Goal: Task Accomplishment & Management: Manage account settings

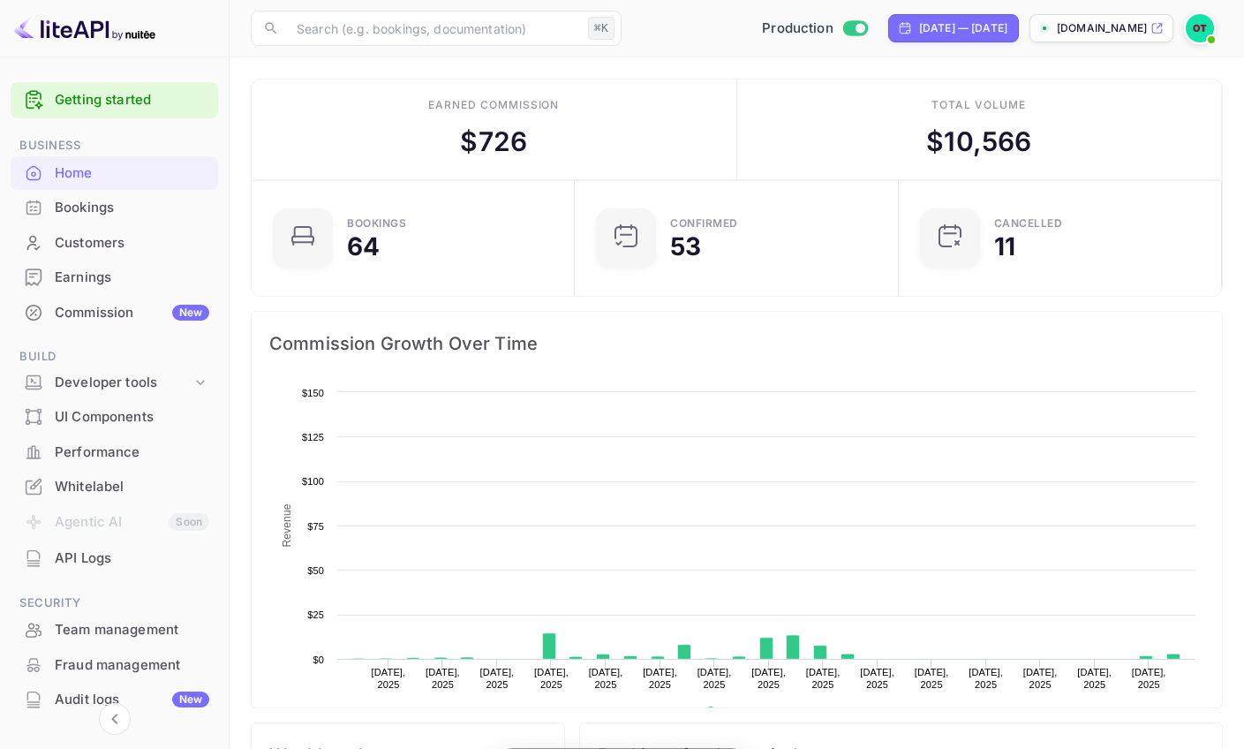
scroll to position [274, 299]
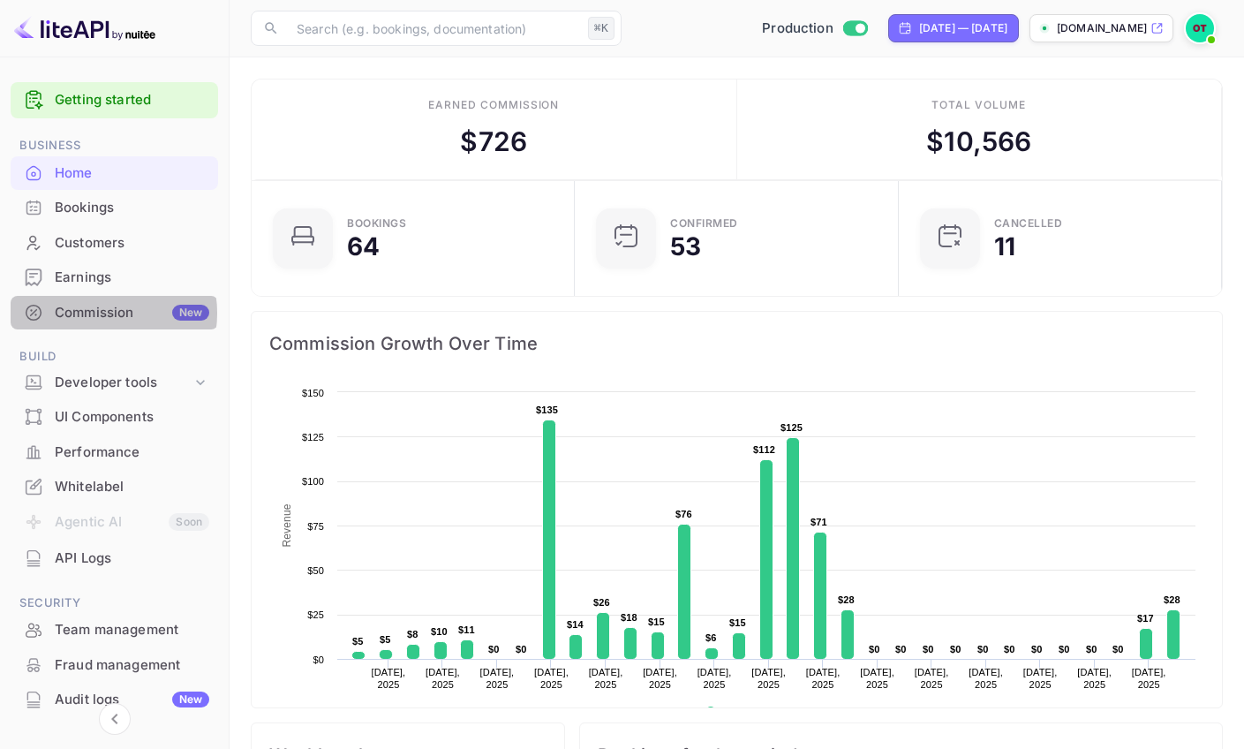
click at [94, 314] on div "Commission New" at bounding box center [132, 313] width 155 height 20
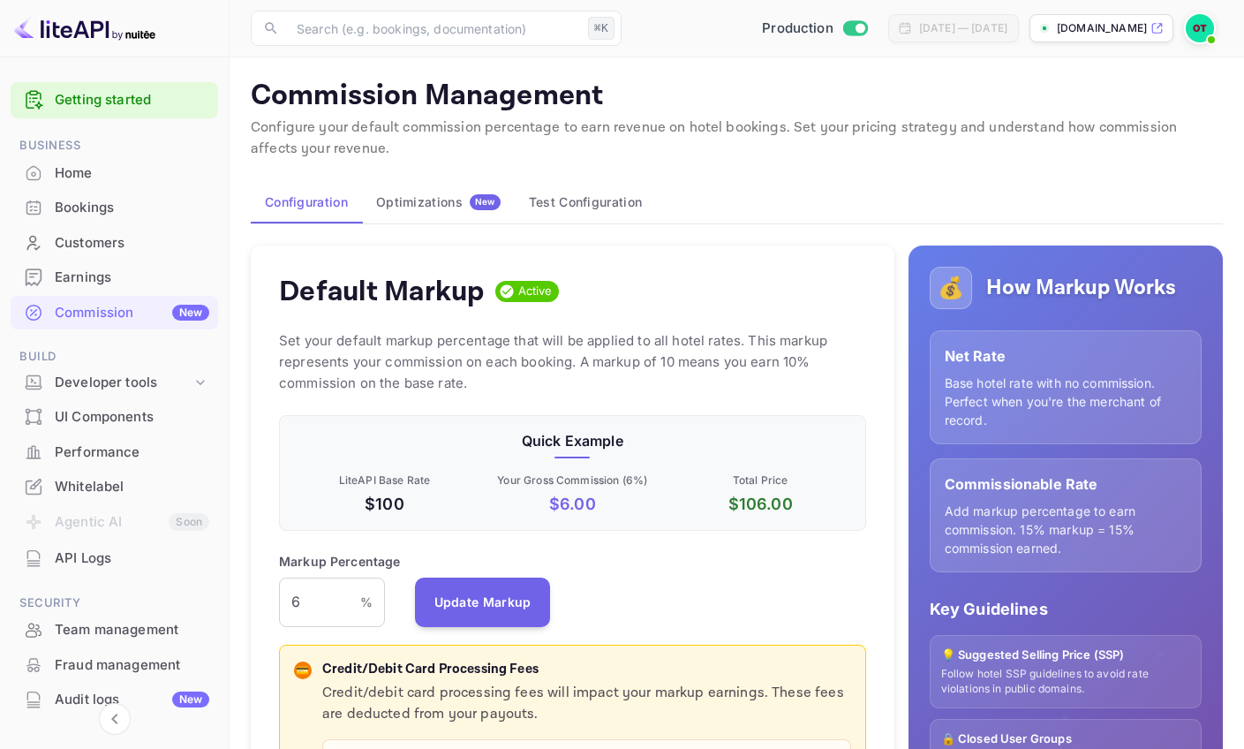
scroll to position [300, 574]
click at [540, 207] on button "Test Configuration" at bounding box center [585, 202] width 141 height 42
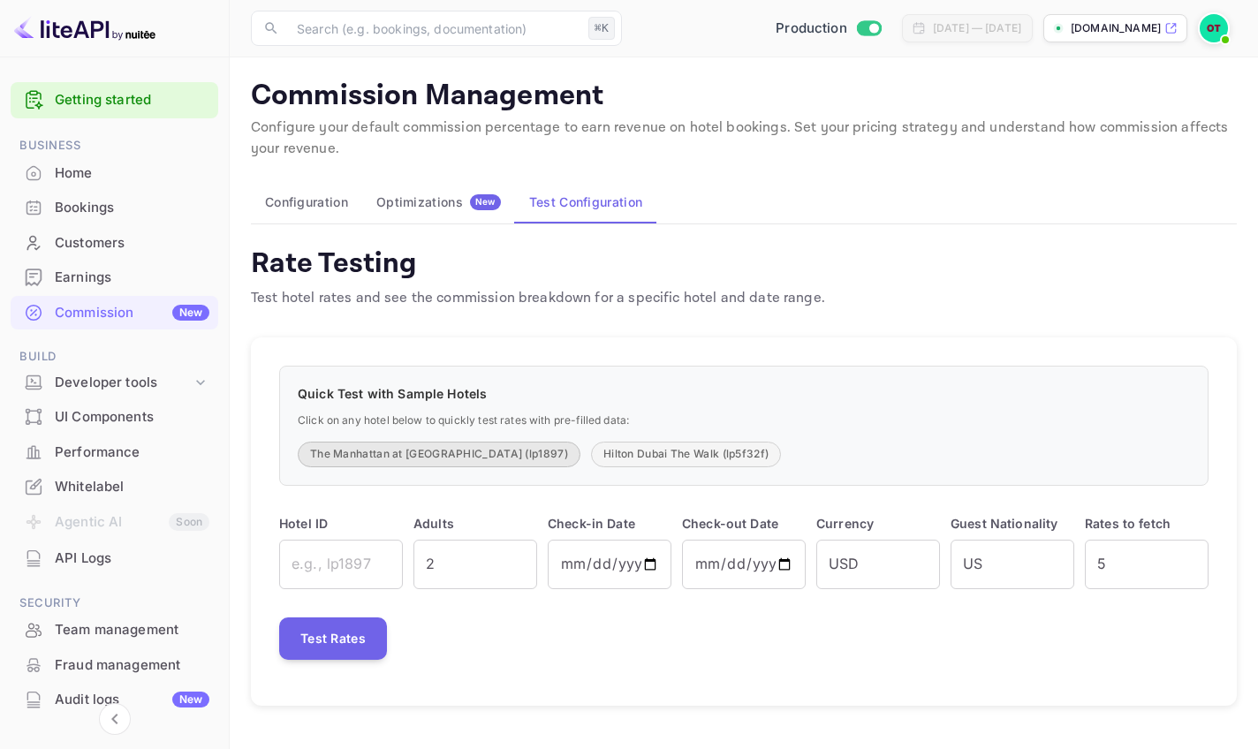
click at [495, 450] on button "The Manhattan at [GEOGRAPHIC_DATA] (lp1897)" at bounding box center [439, 455] width 283 height 26
type input "lp1897"
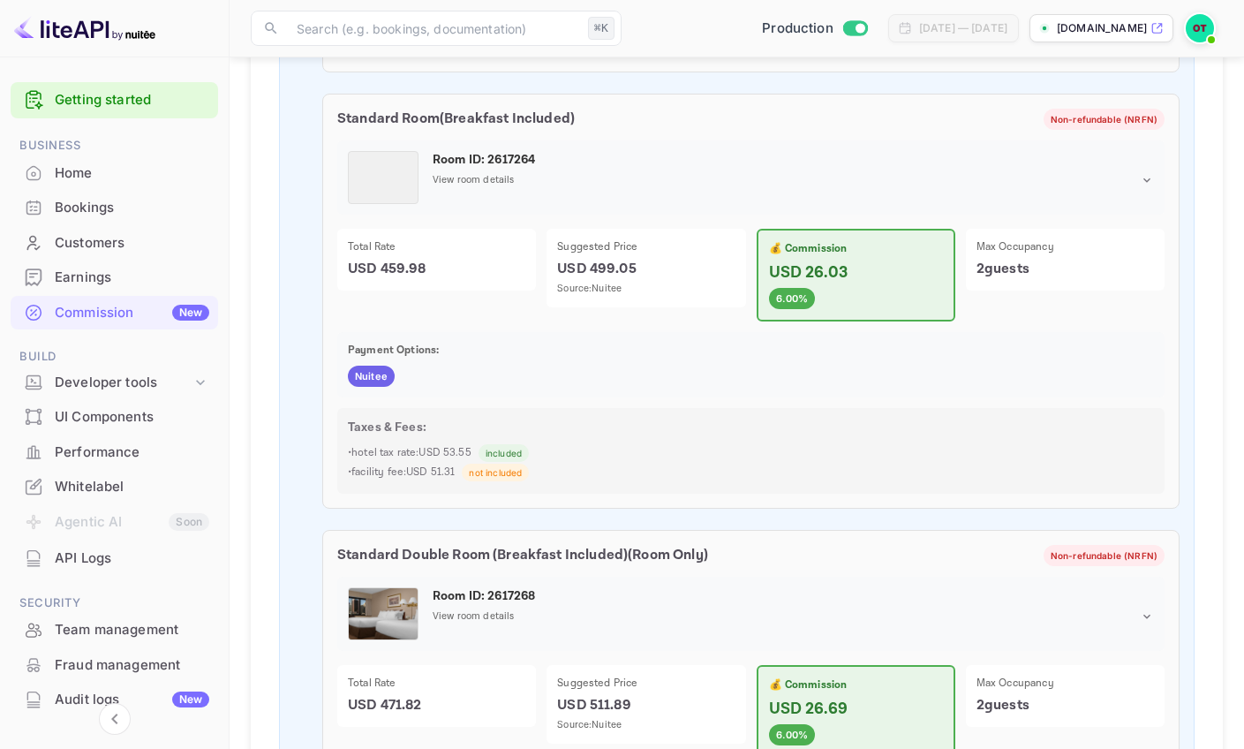
scroll to position [1033, 0]
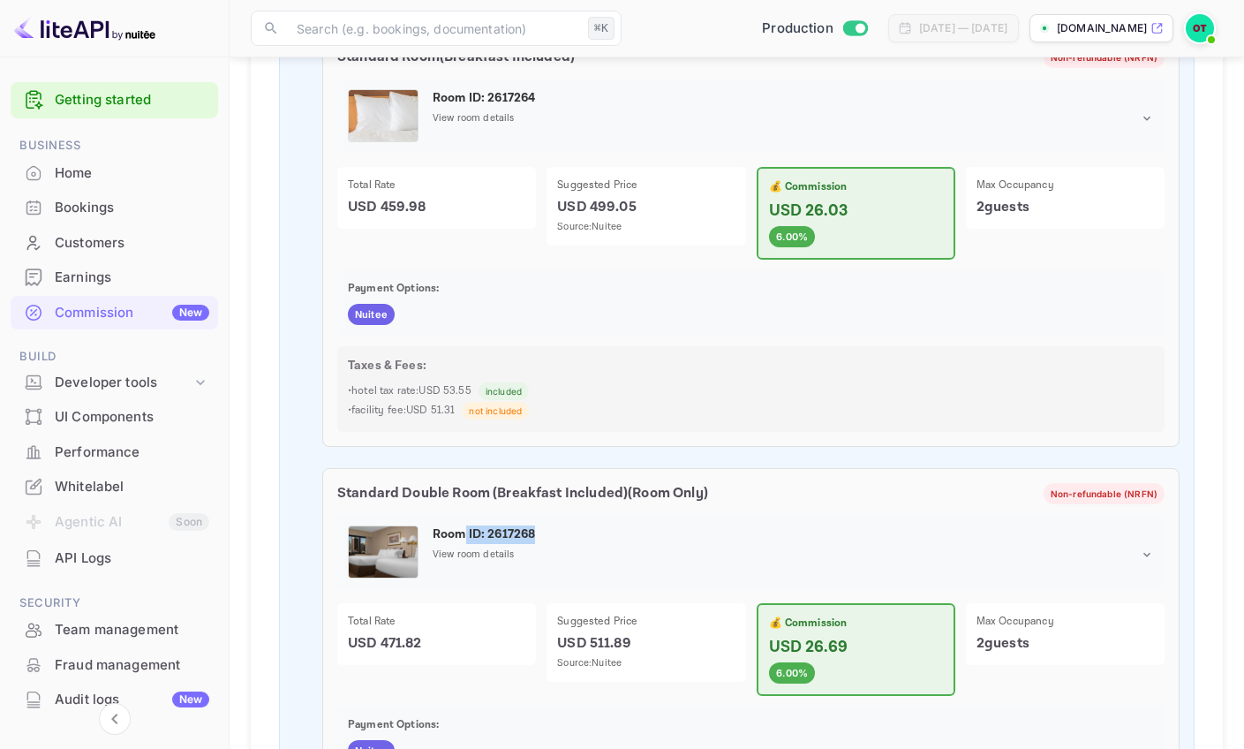
drag, startPoint x: 495, startPoint y: 534, endPoint x: 546, endPoint y: 534, distance: 51.2
click at [546, 534] on p "Room ID: 2617268" at bounding box center [793, 534] width 721 height 19
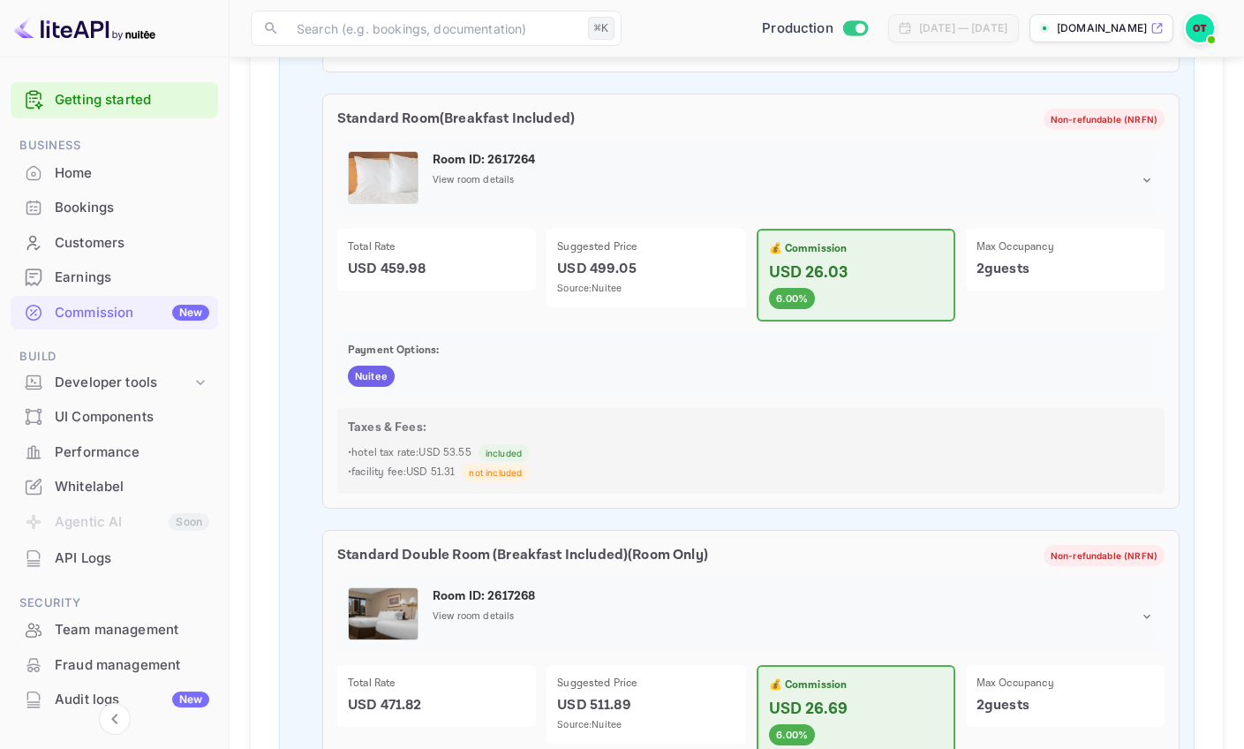
scroll to position [705, 0]
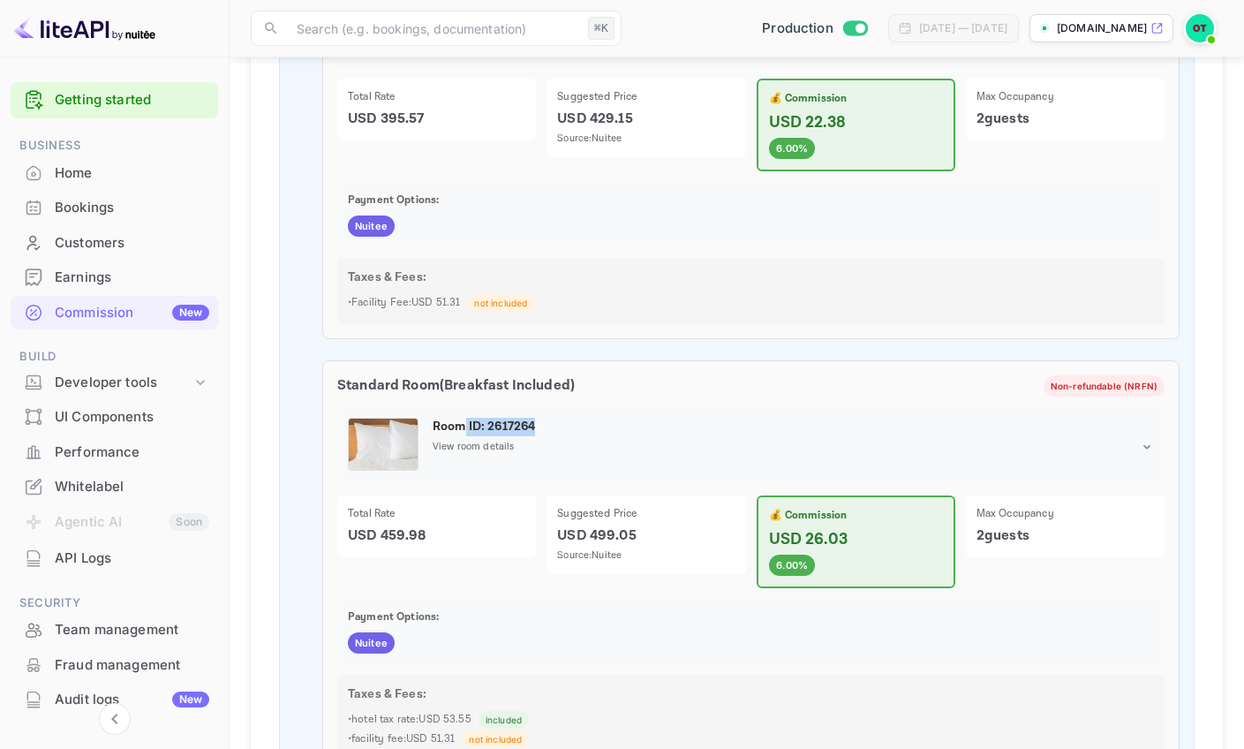
drag, startPoint x: 465, startPoint y: 427, endPoint x: 561, endPoint y: 426, distance: 96.3
click at [561, 426] on p "Room ID: 2617264" at bounding box center [793, 427] width 721 height 19
click at [460, 448] on p "View room details" at bounding box center [474, 447] width 82 height 15
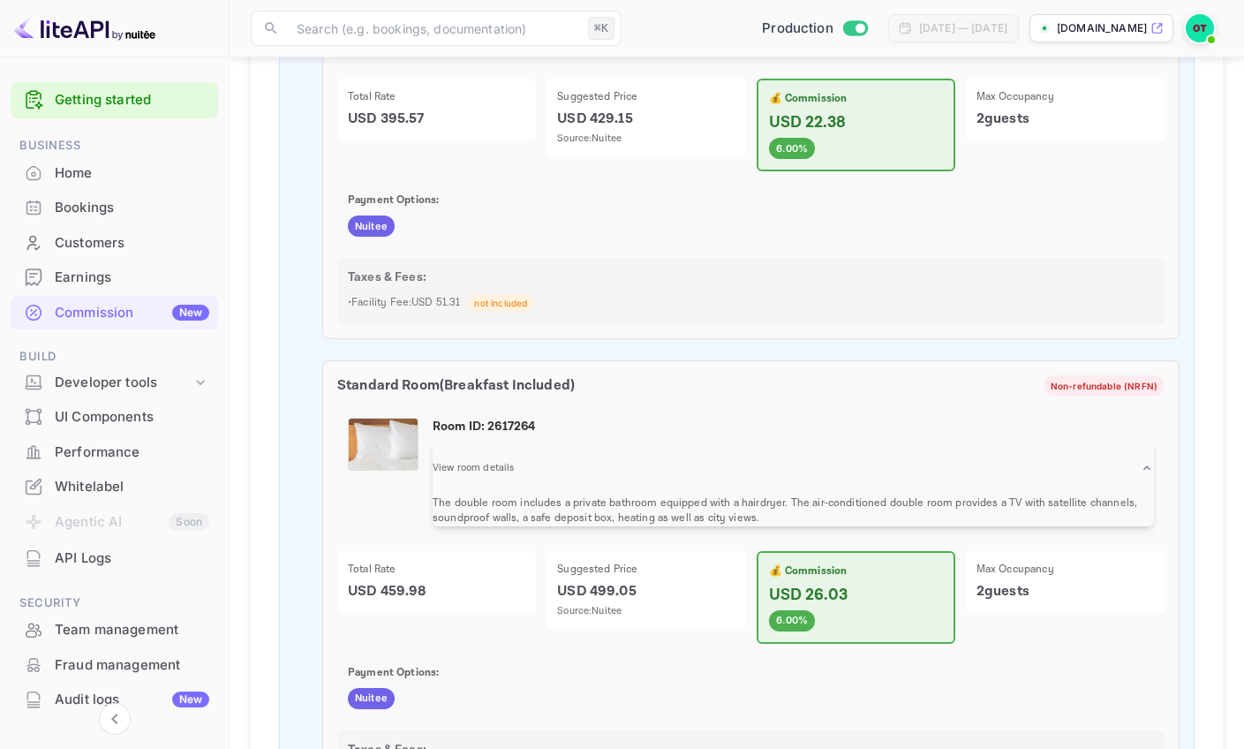
click at [104, 500] on div "Whitelabel" at bounding box center [115, 487] width 208 height 34
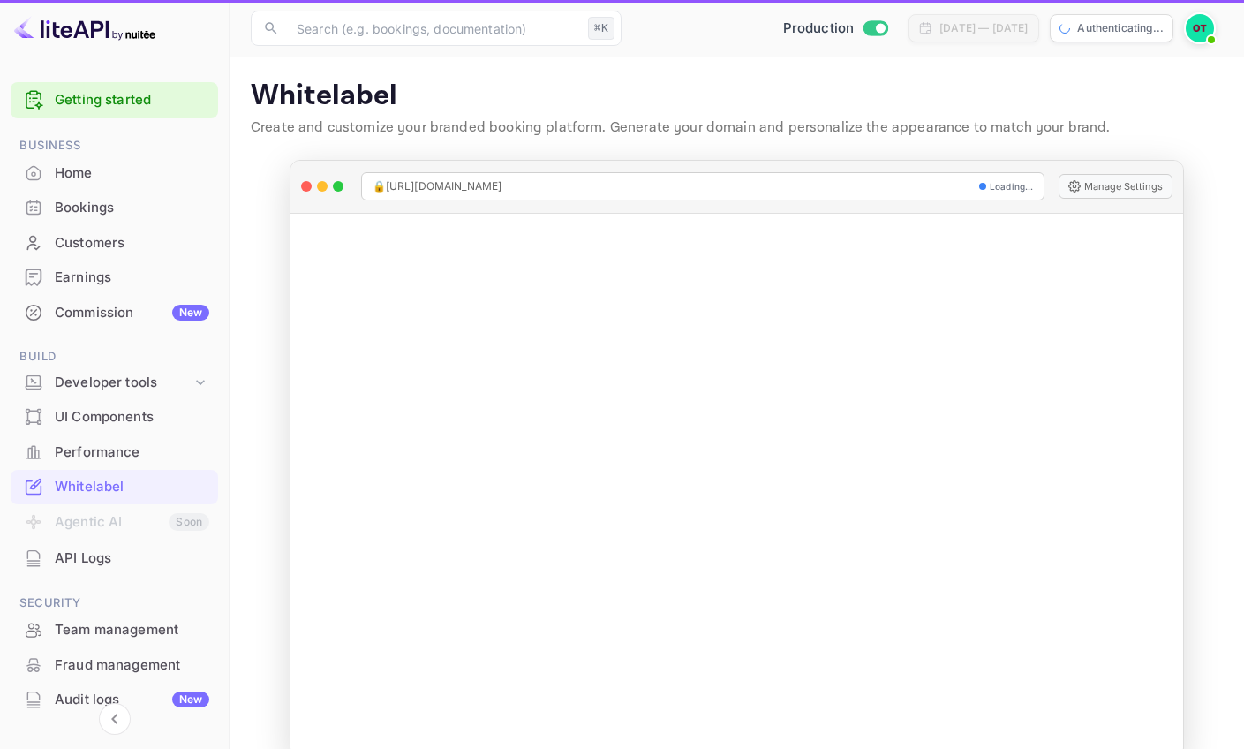
click at [101, 449] on div "Performance" at bounding box center [132, 452] width 155 height 20
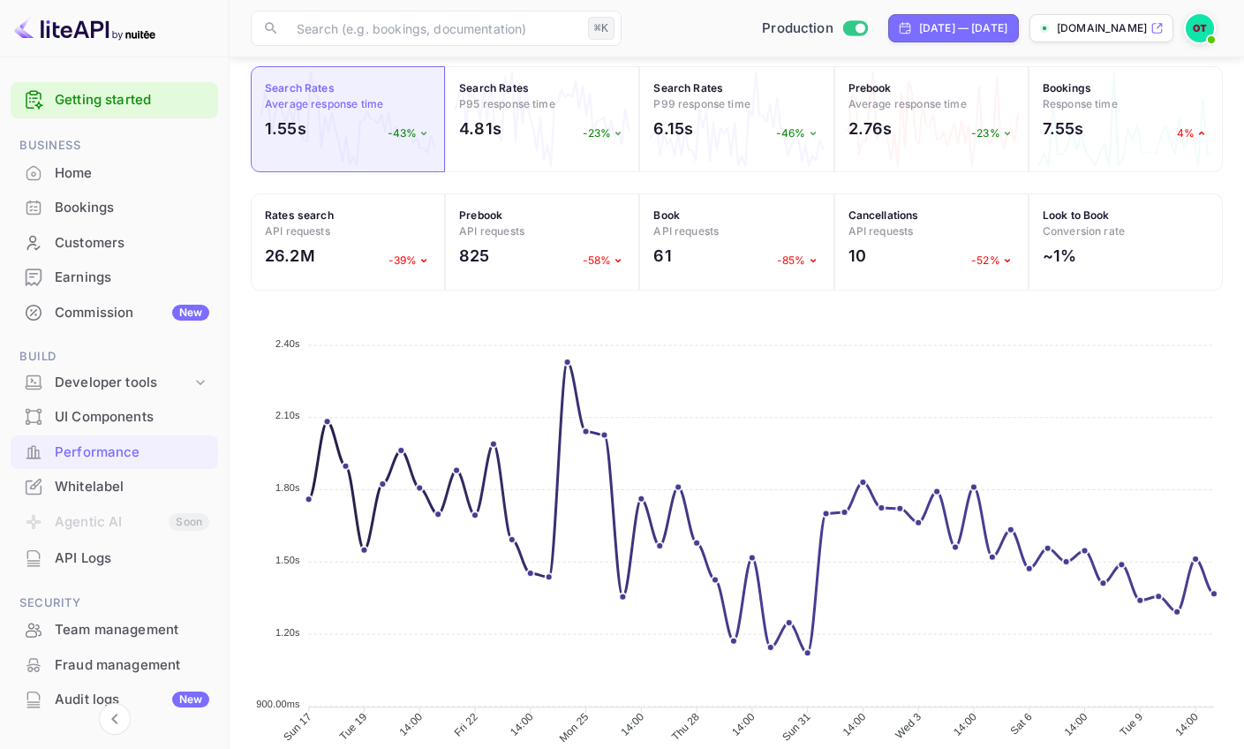
scroll to position [615, 0]
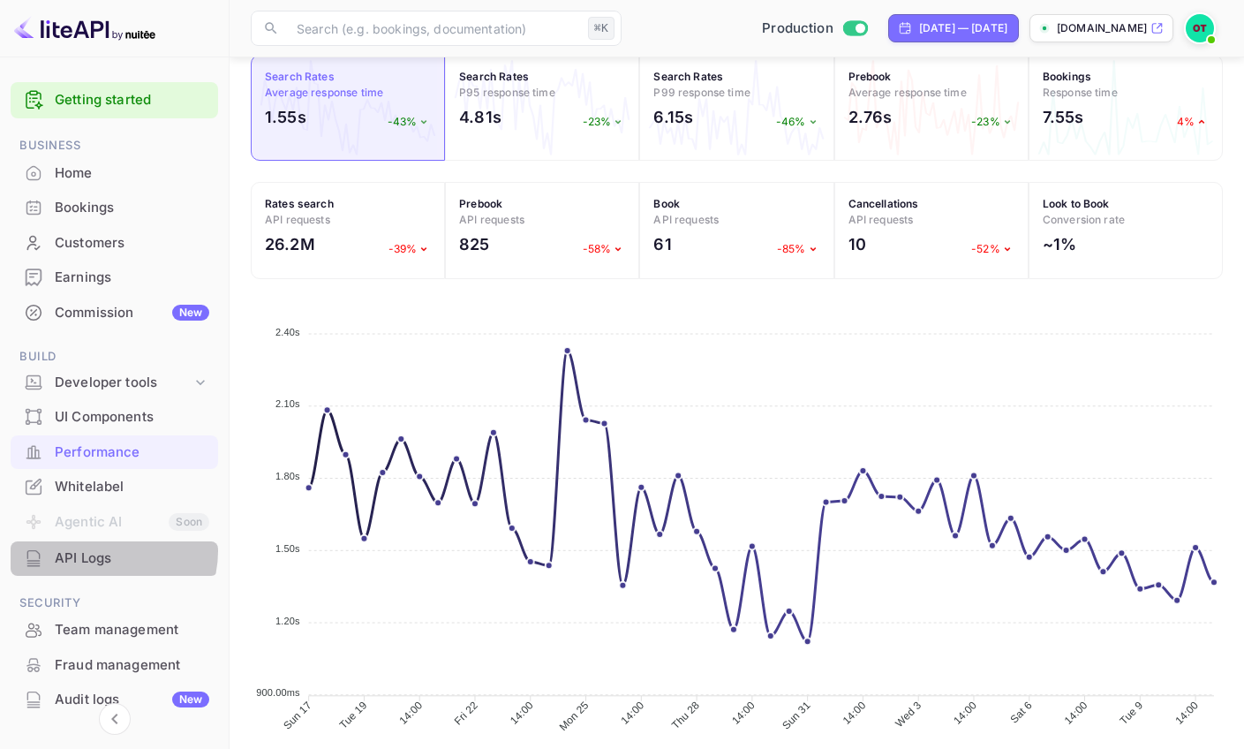
click at [106, 551] on div "API Logs" at bounding box center [132, 558] width 155 height 20
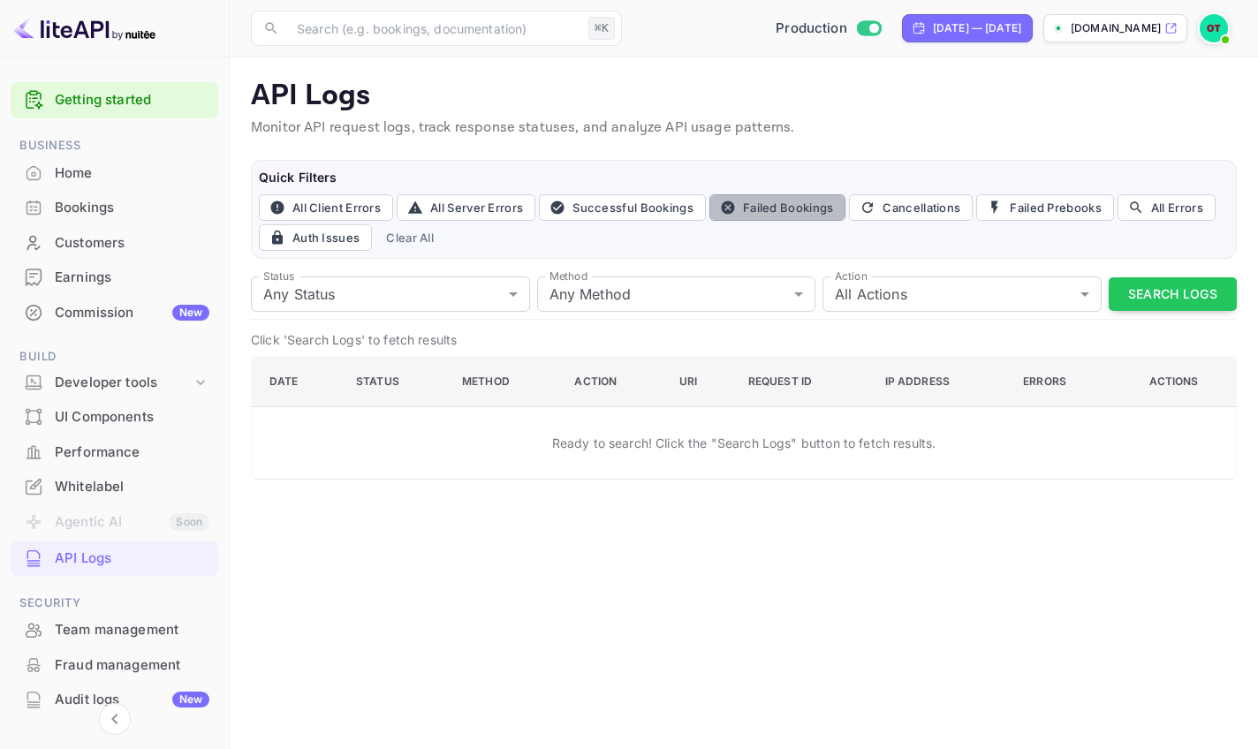
click at [759, 207] on button "Failed Bookings" at bounding box center [777, 207] width 137 height 26
type input "400"
type input "post"
type input "book"
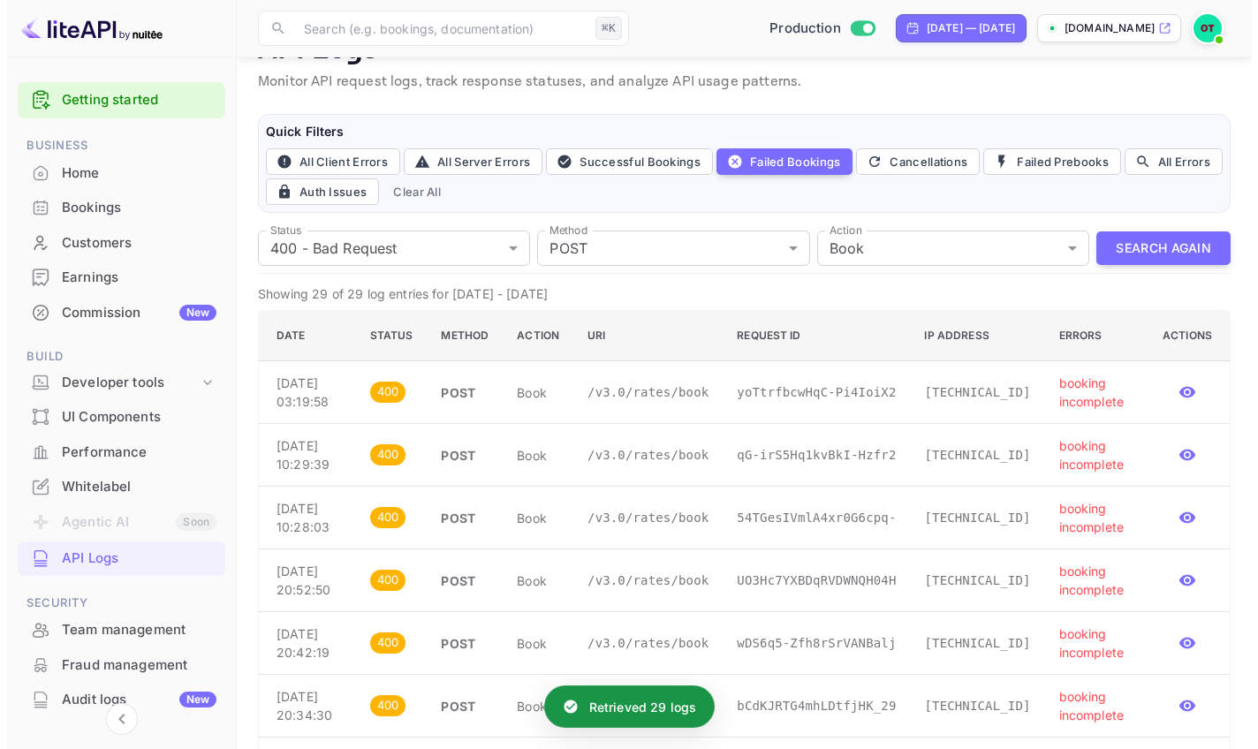
scroll to position [69, 0]
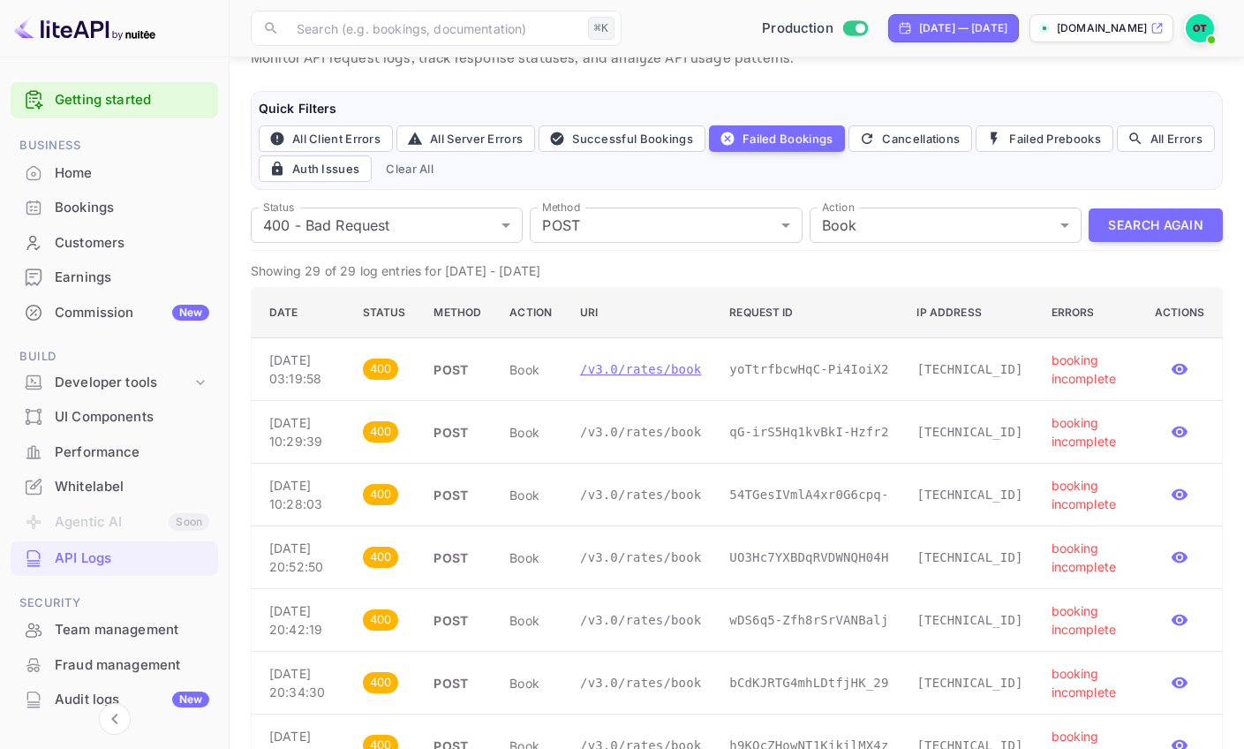
click at [663, 379] on p "/v3.0/rates/book" at bounding box center [640, 369] width 121 height 19
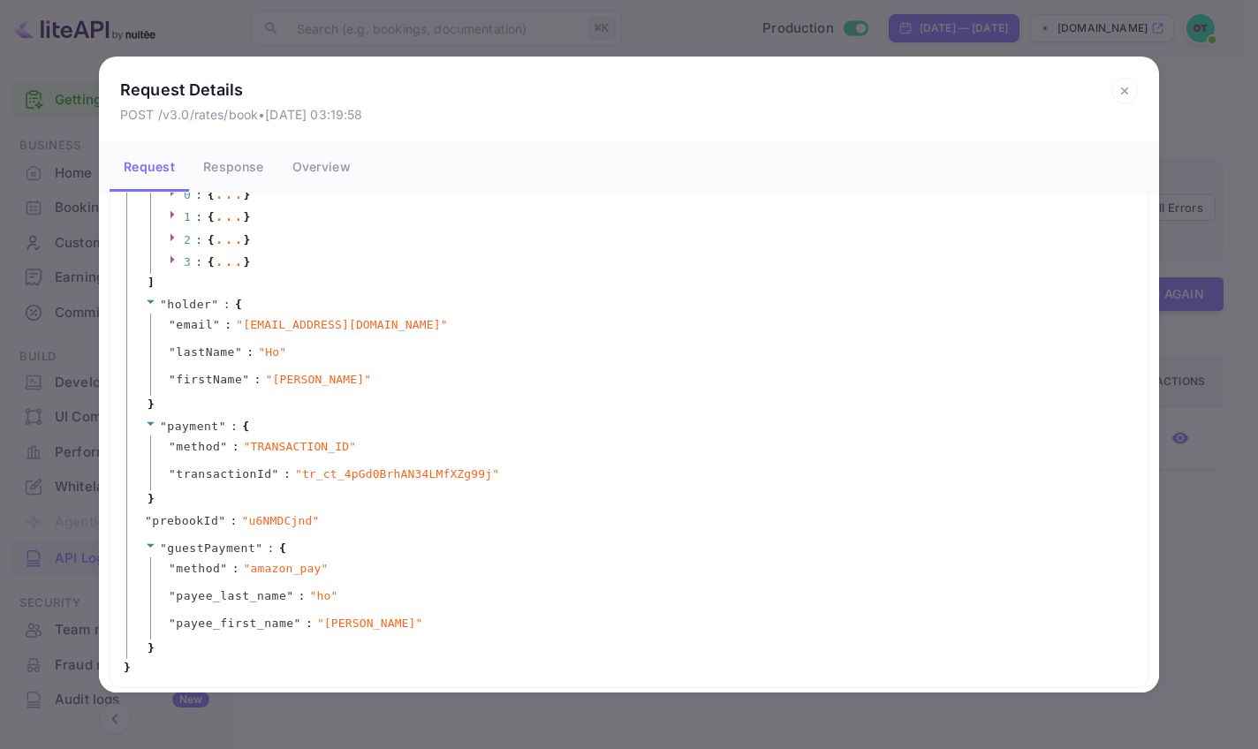
scroll to position [0, 0]
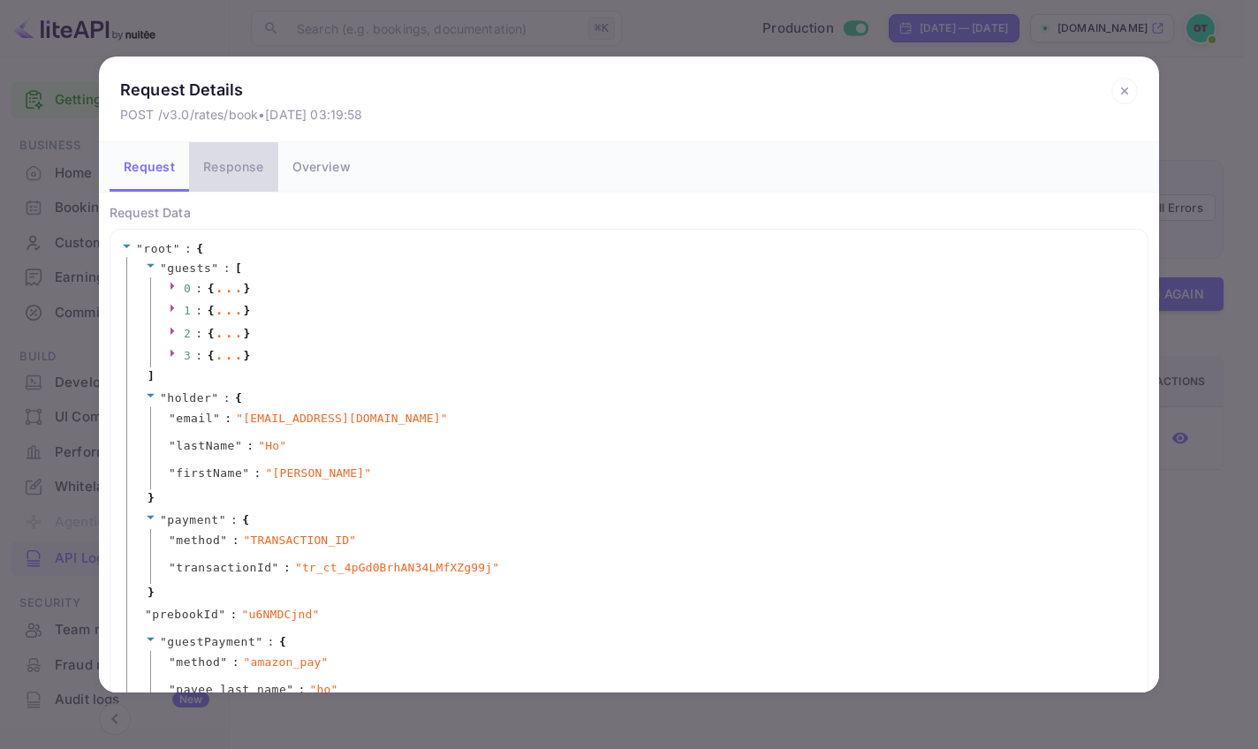
click at [239, 167] on button "Response" at bounding box center [233, 166] width 88 height 49
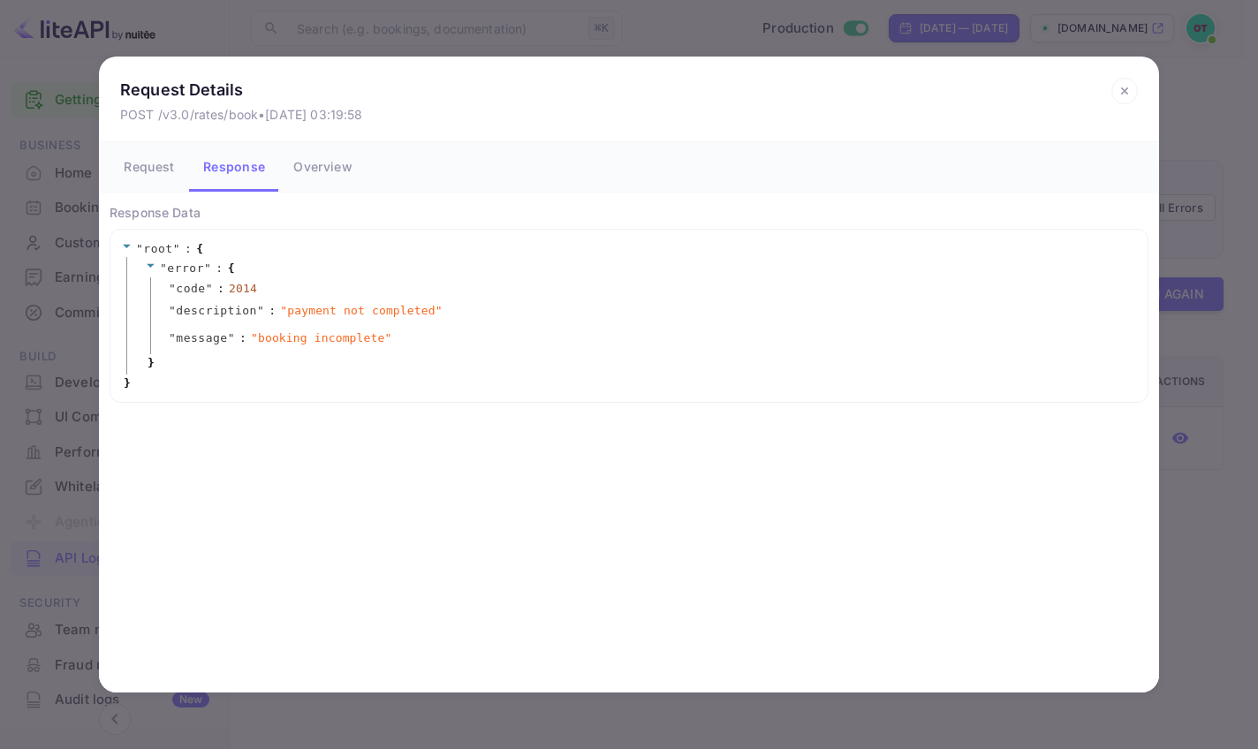
click at [42, 299] on div "Request Details POST /v3.0/rates/book • [DATE] 03:19:58 Request Response Overvi…" at bounding box center [629, 374] width 1258 height 749
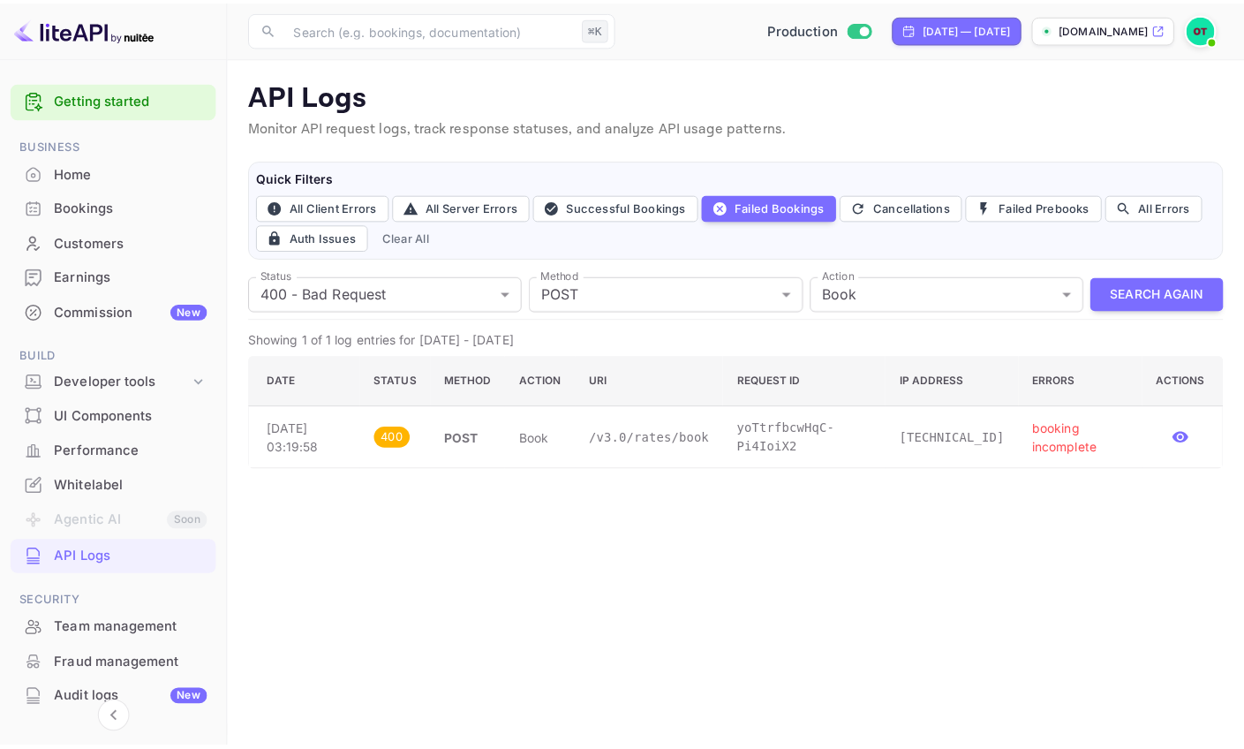
scroll to position [137, 0]
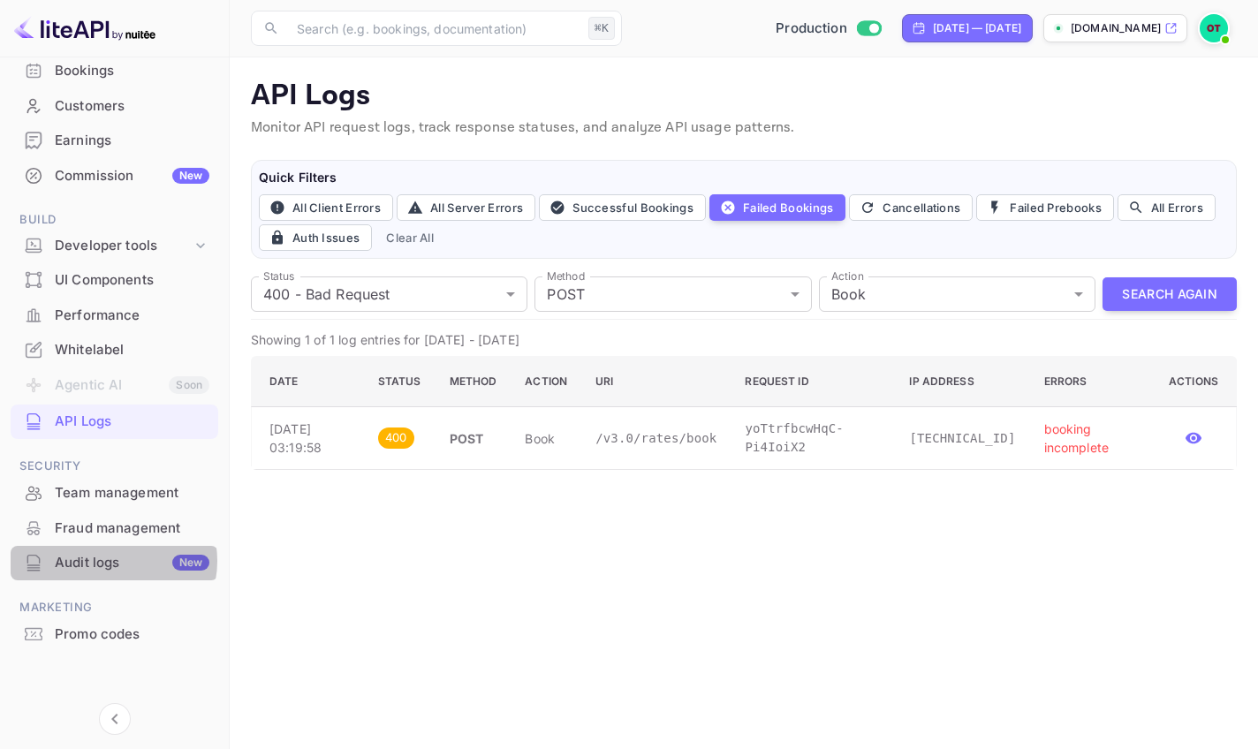
click at [112, 561] on div "Audit logs New" at bounding box center [132, 563] width 155 height 20
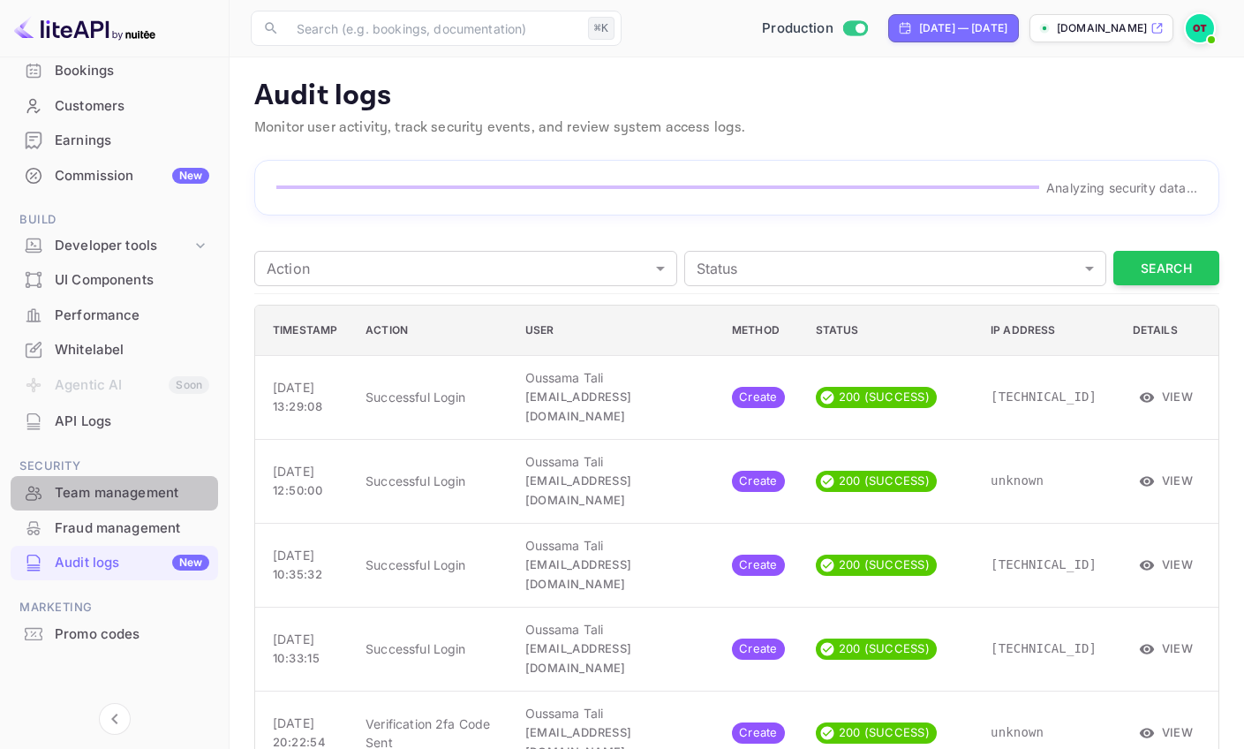
click at [120, 497] on div "Team management" at bounding box center [132, 493] width 155 height 20
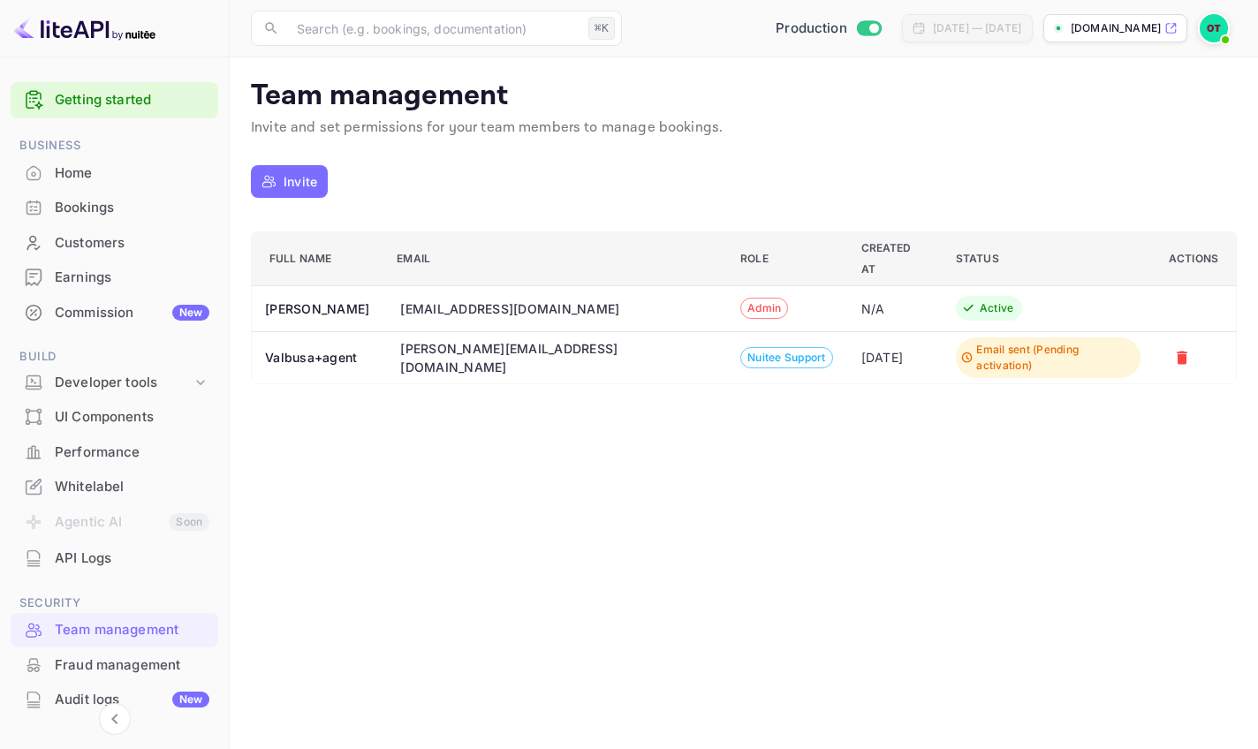
click at [88, 206] on div "Bookings" at bounding box center [132, 208] width 155 height 20
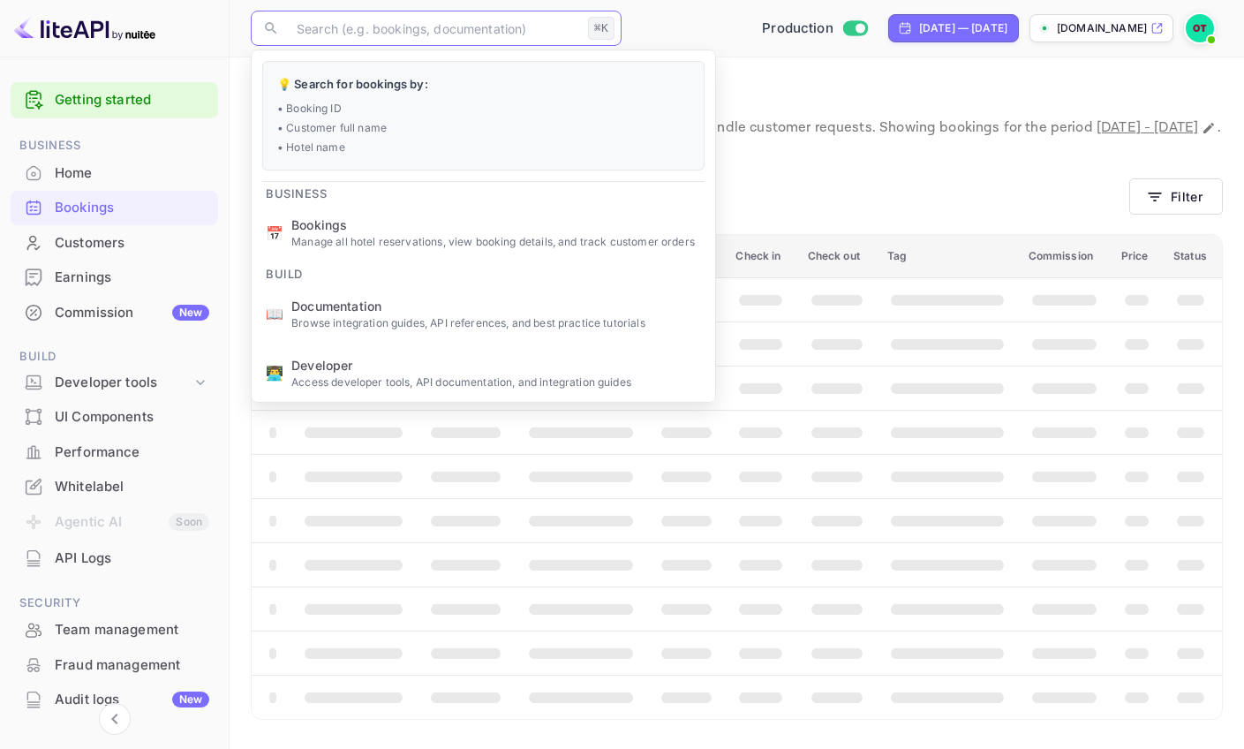
click at [362, 30] on input "text" at bounding box center [433, 28] width 295 height 35
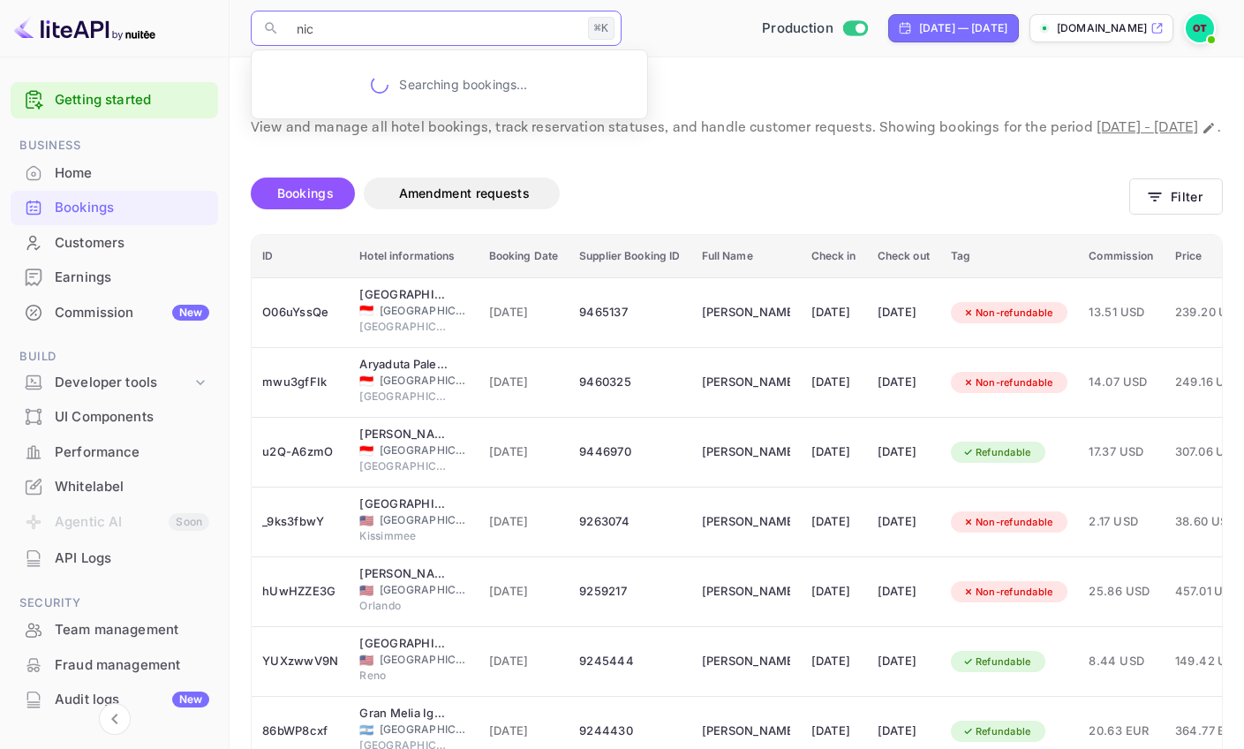
type input "[PERSON_NAME]"
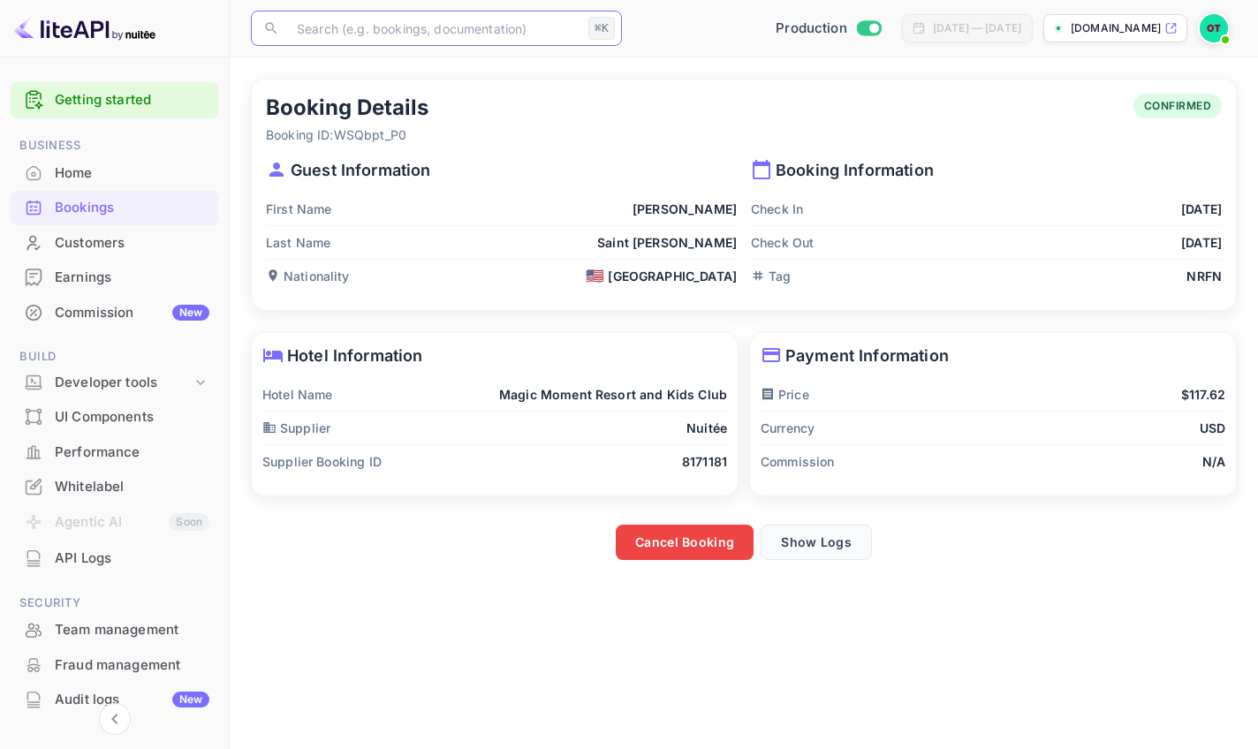
click at [835, 539] on button "Show Logs" at bounding box center [815, 542] width 111 height 35
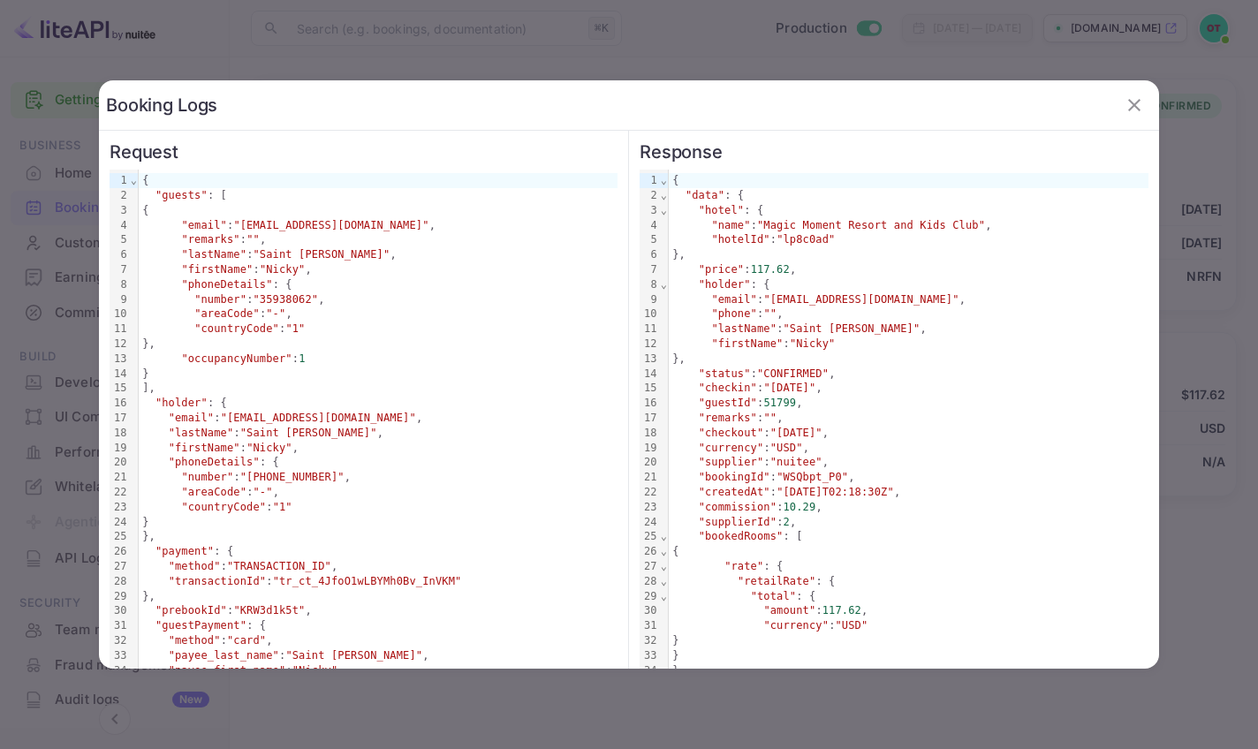
click at [1128, 108] on icon "button" at bounding box center [1134, 105] width 12 height 12
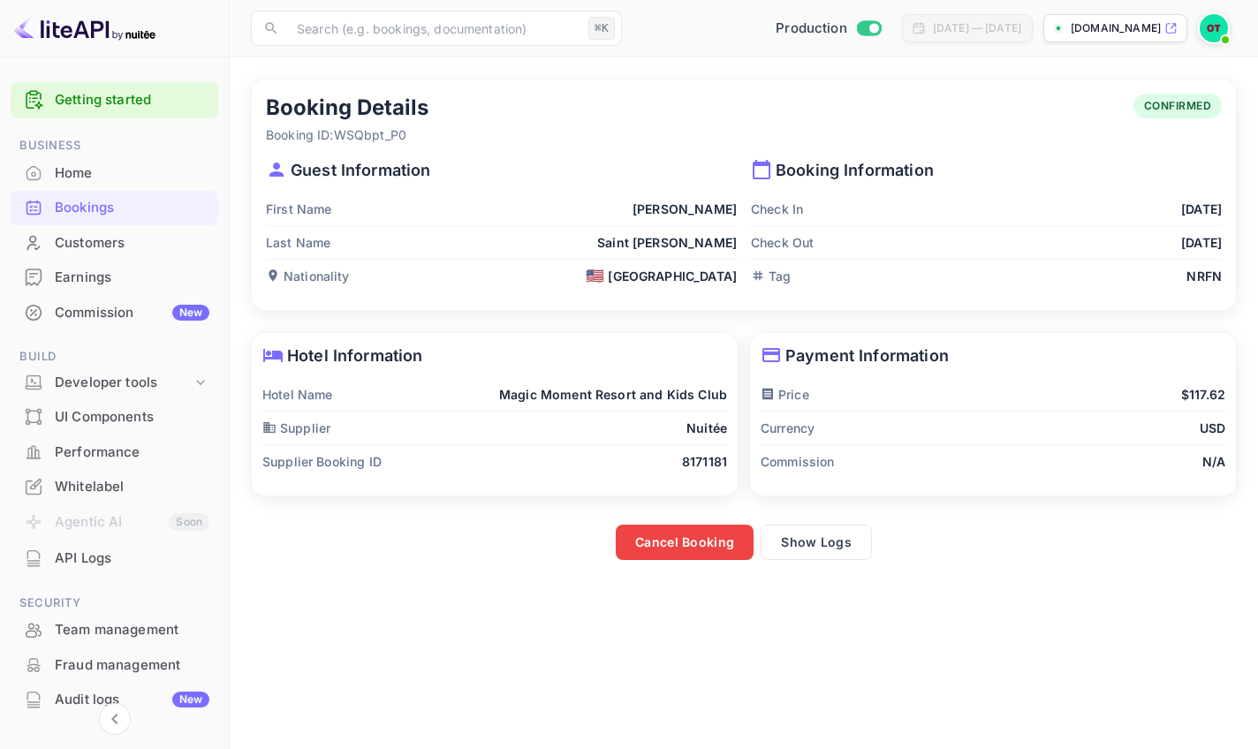
click at [125, 450] on div "Performance" at bounding box center [132, 452] width 155 height 20
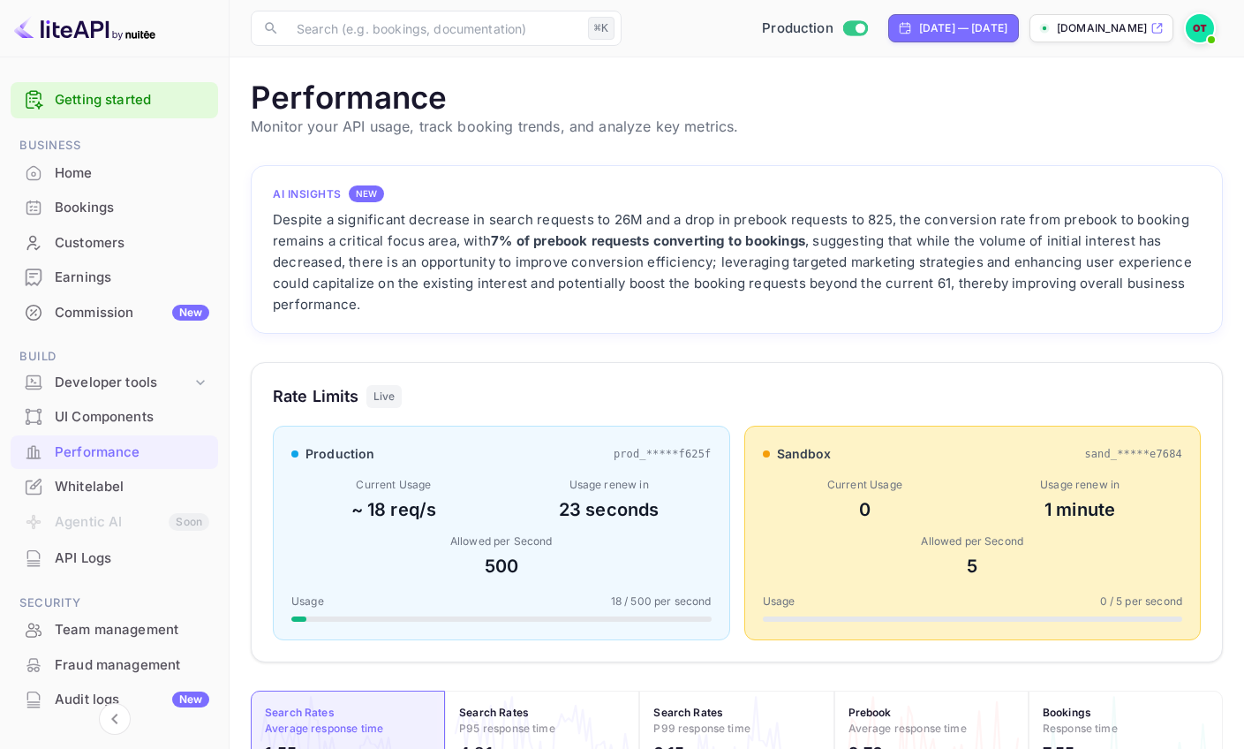
scroll to position [137, 0]
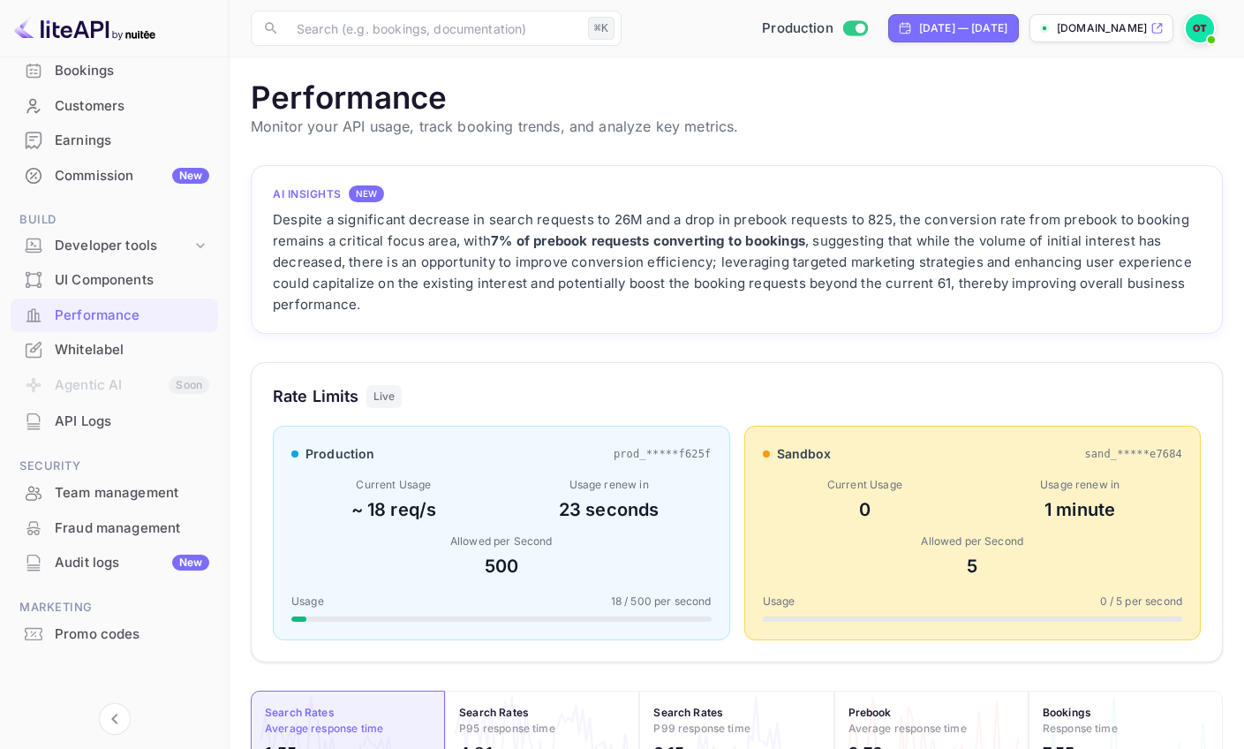
click at [119, 412] on div "API Logs" at bounding box center [132, 422] width 155 height 20
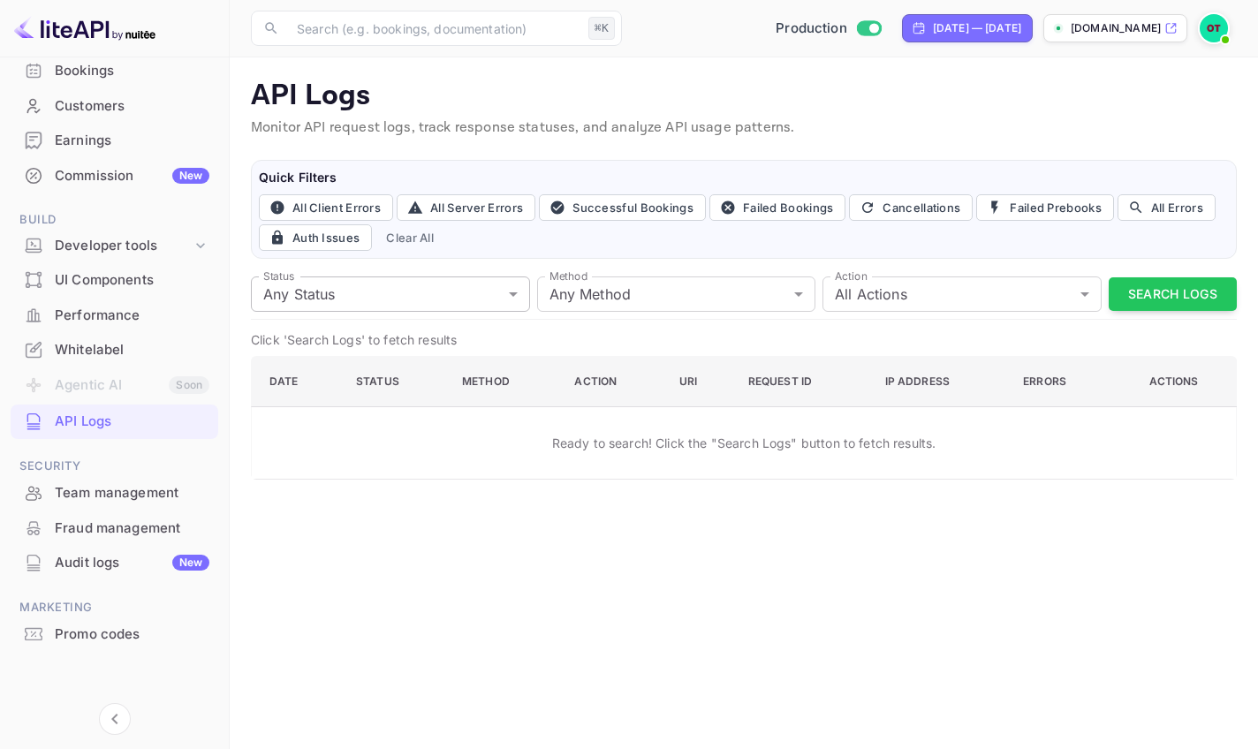
click at [453, 304] on body "Getting started Business Home Bookings Customers Earnings Commission New Build …" at bounding box center [629, 374] width 1258 height 749
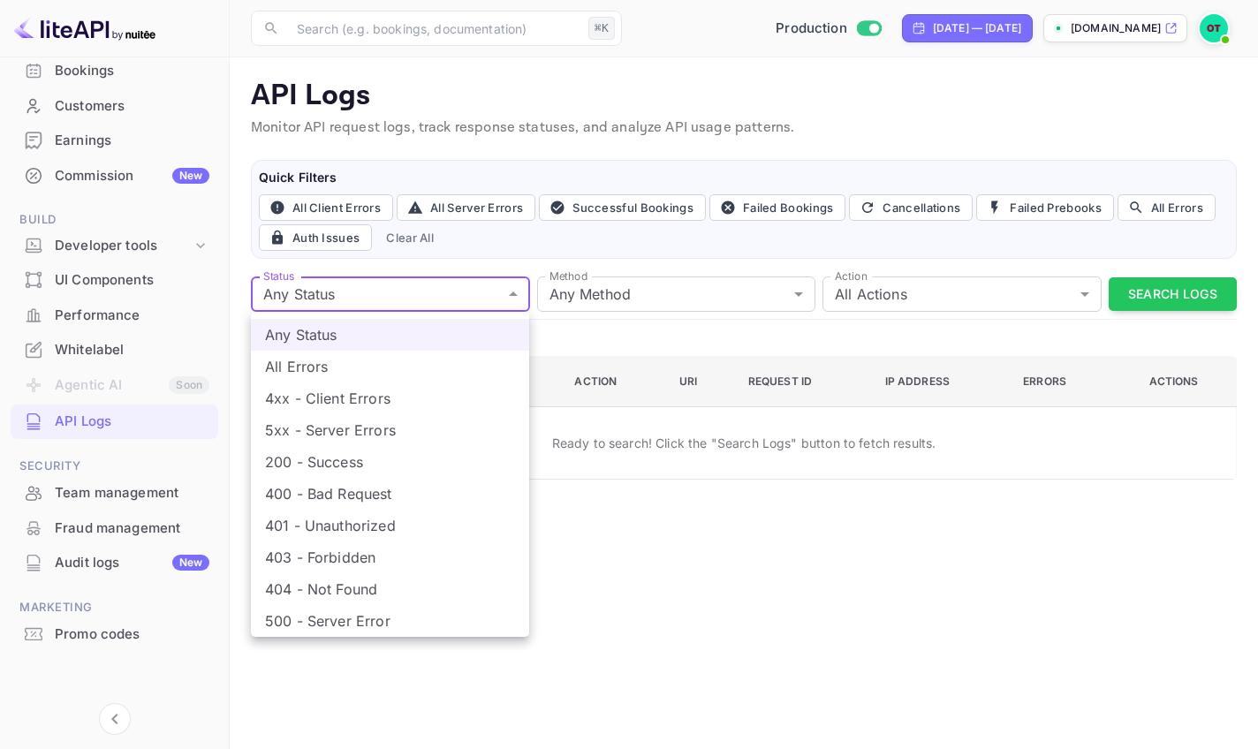
click at [650, 300] on div at bounding box center [629, 374] width 1258 height 749
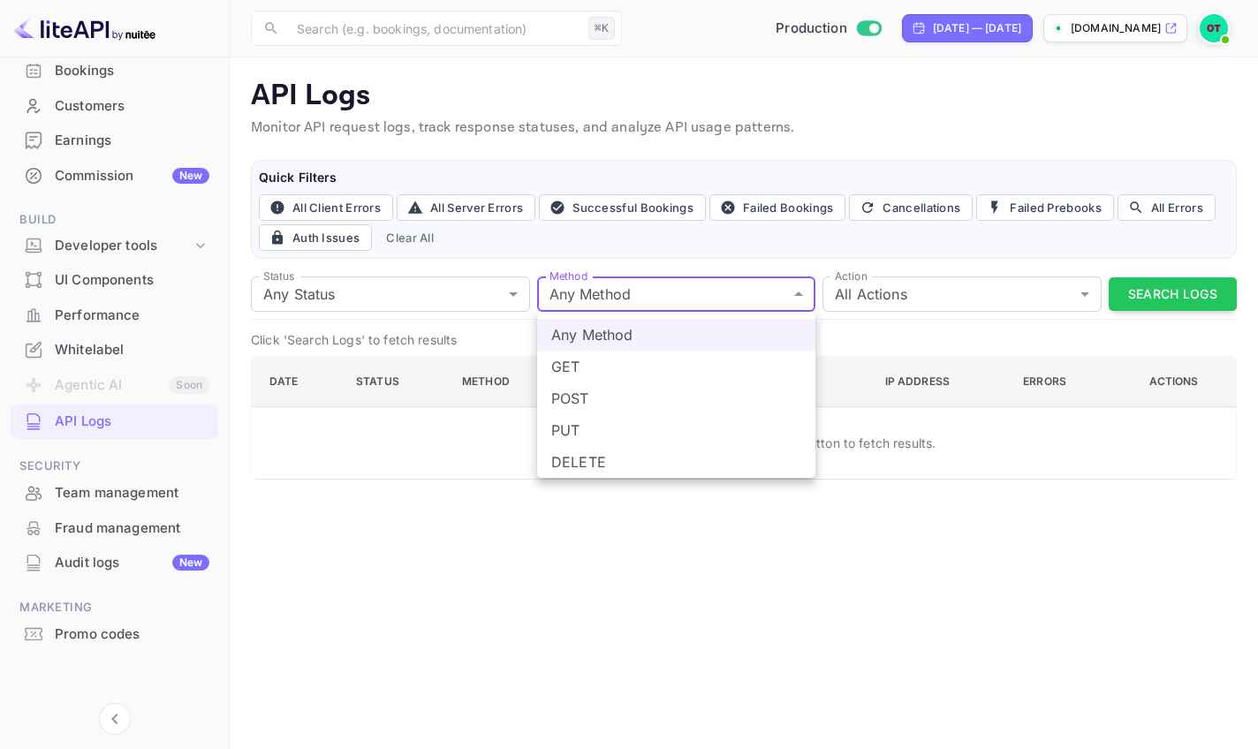
click at [651, 298] on body "Getting started Business Home Bookings Customers Earnings Commission New Build …" at bounding box center [629, 374] width 1258 height 749
click at [651, 248] on div at bounding box center [629, 374] width 1258 height 749
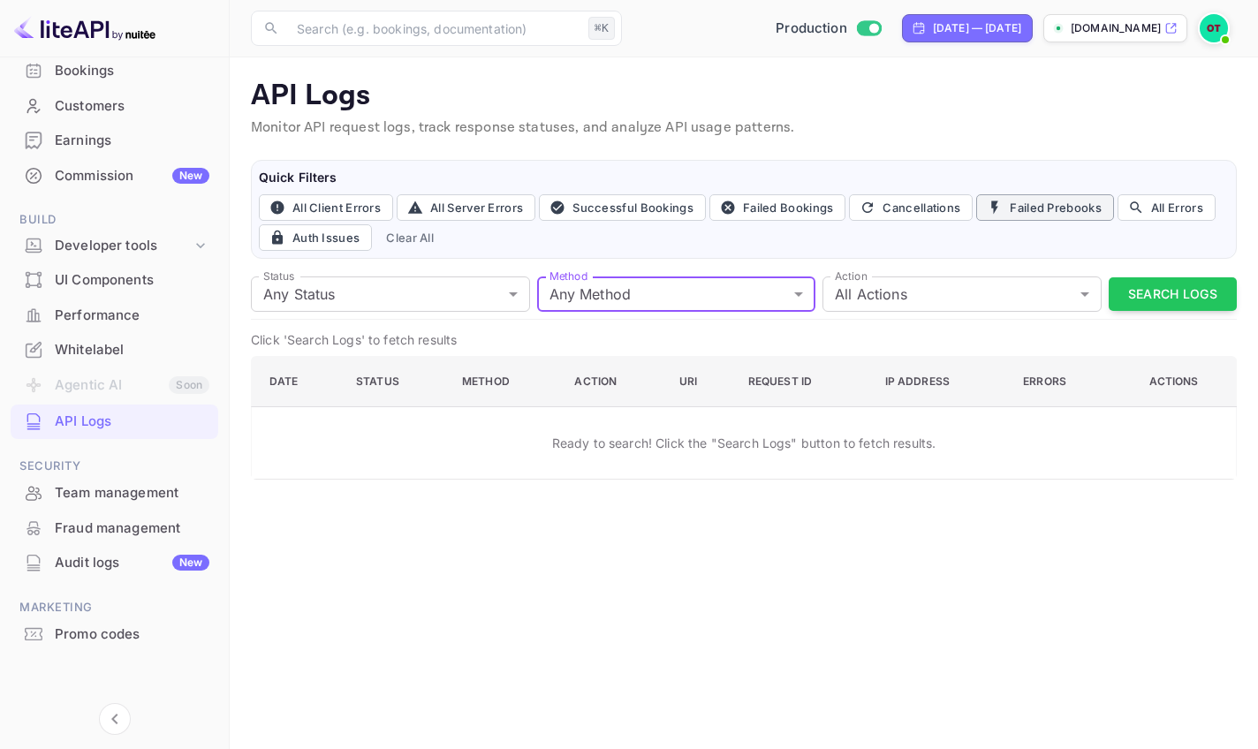
click at [1036, 208] on button "Failed Prebooks" at bounding box center [1045, 207] width 138 height 26
type input "400"
type input "post"
type input "prebook"
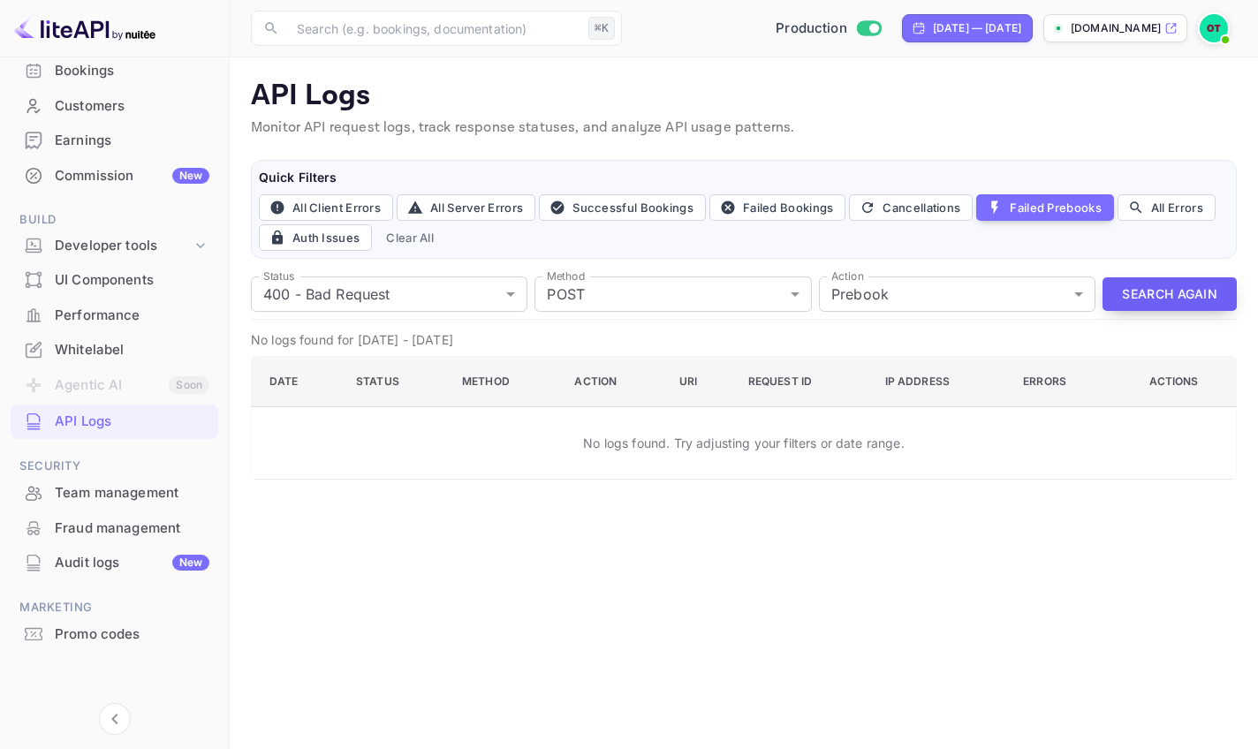
click at [1168, 297] on button "Search Again" at bounding box center [1169, 294] width 134 height 34
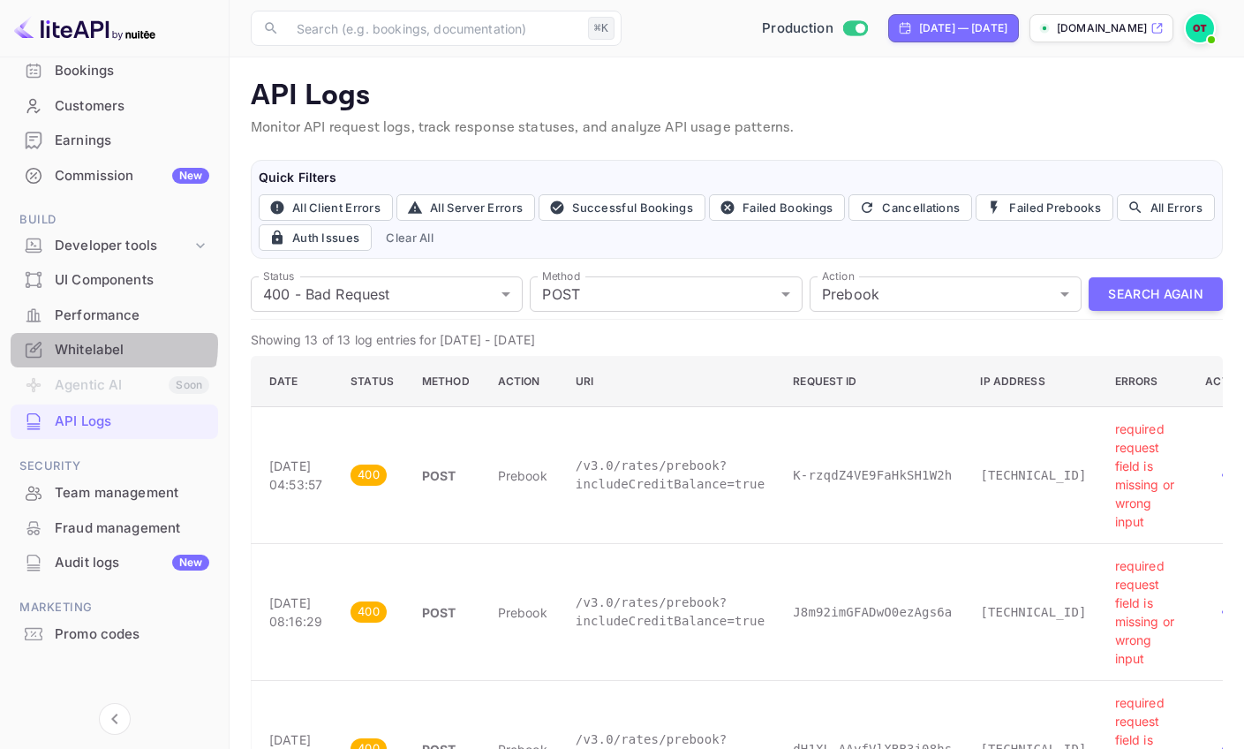
click at [105, 344] on div "Whitelabel" at bounding box center [132, 350] width 155 height 20
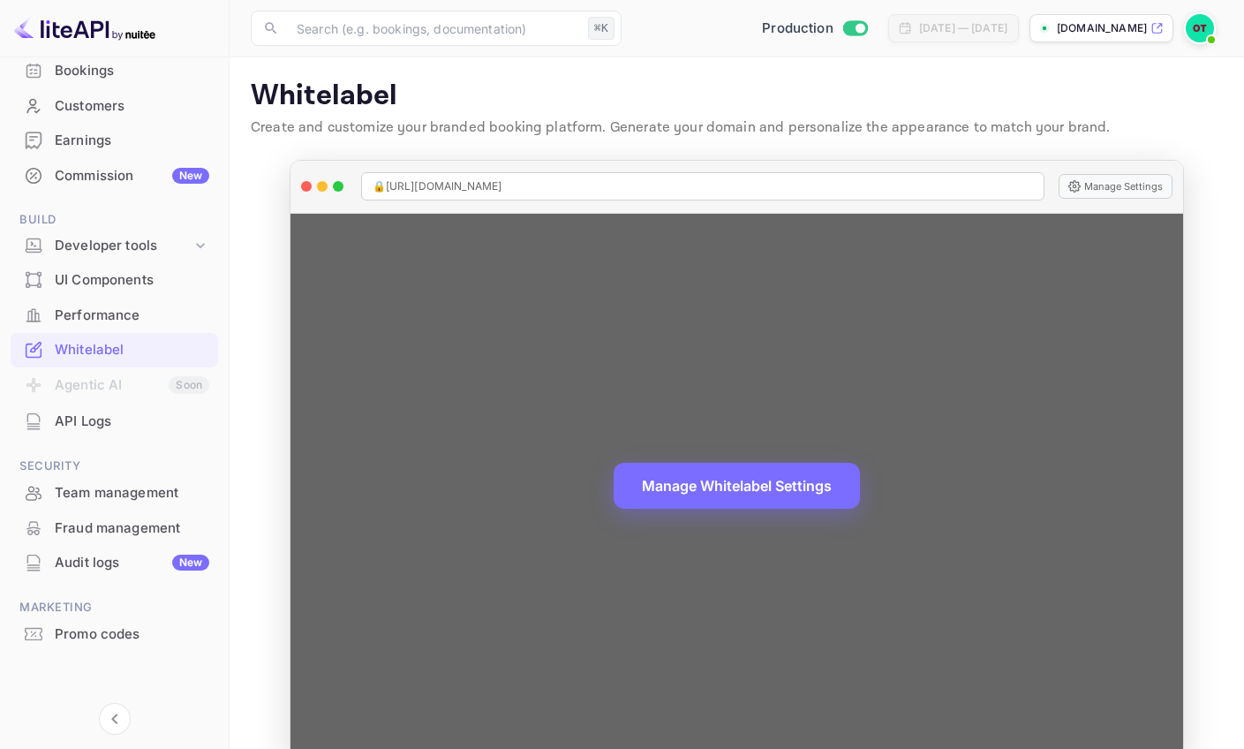
scroll to position [31, 0]
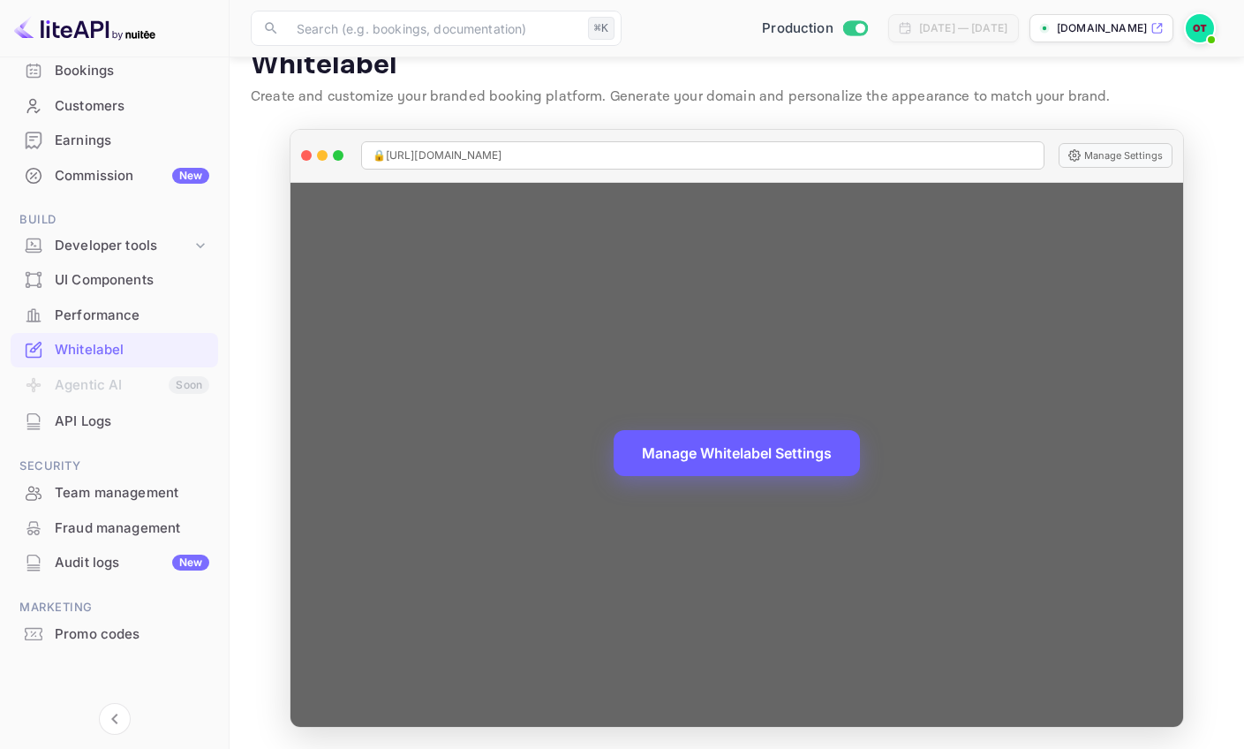
click at [757, 445] on button "Manage Whitelabel Settings" at bounding box center [737, 453] width 246 height 46
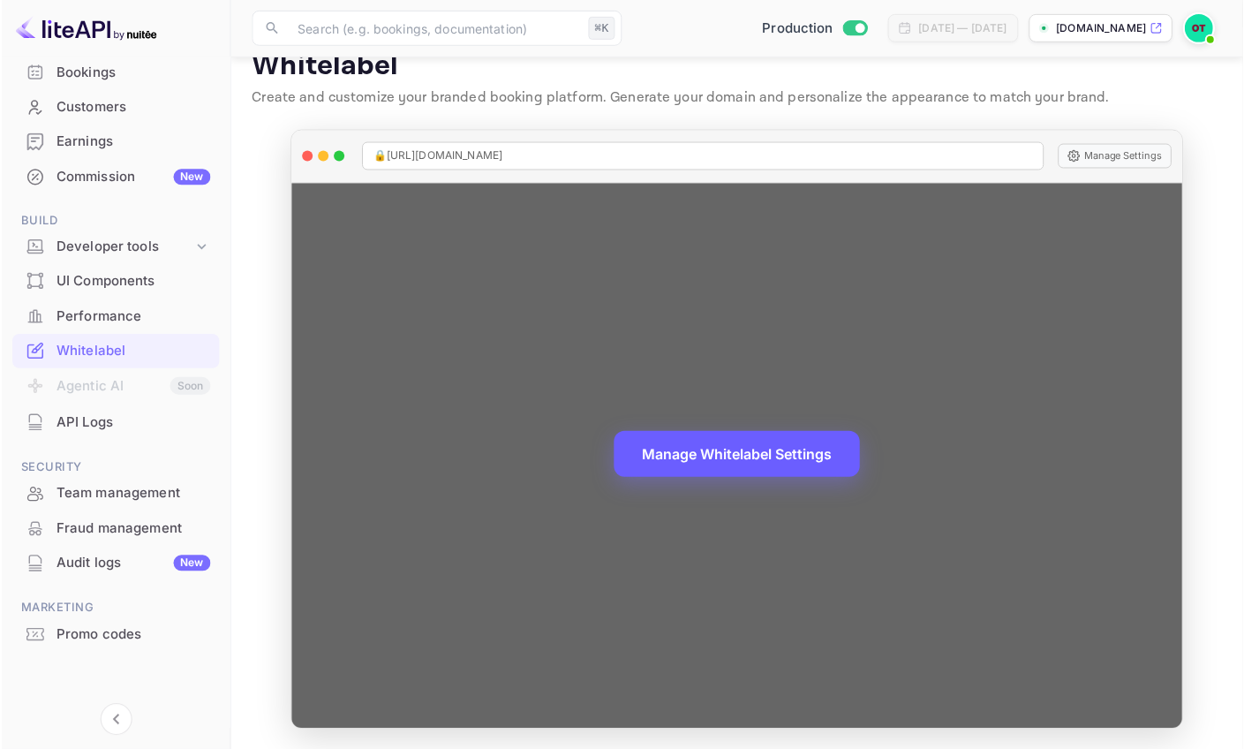
scroll to position [137, 0]
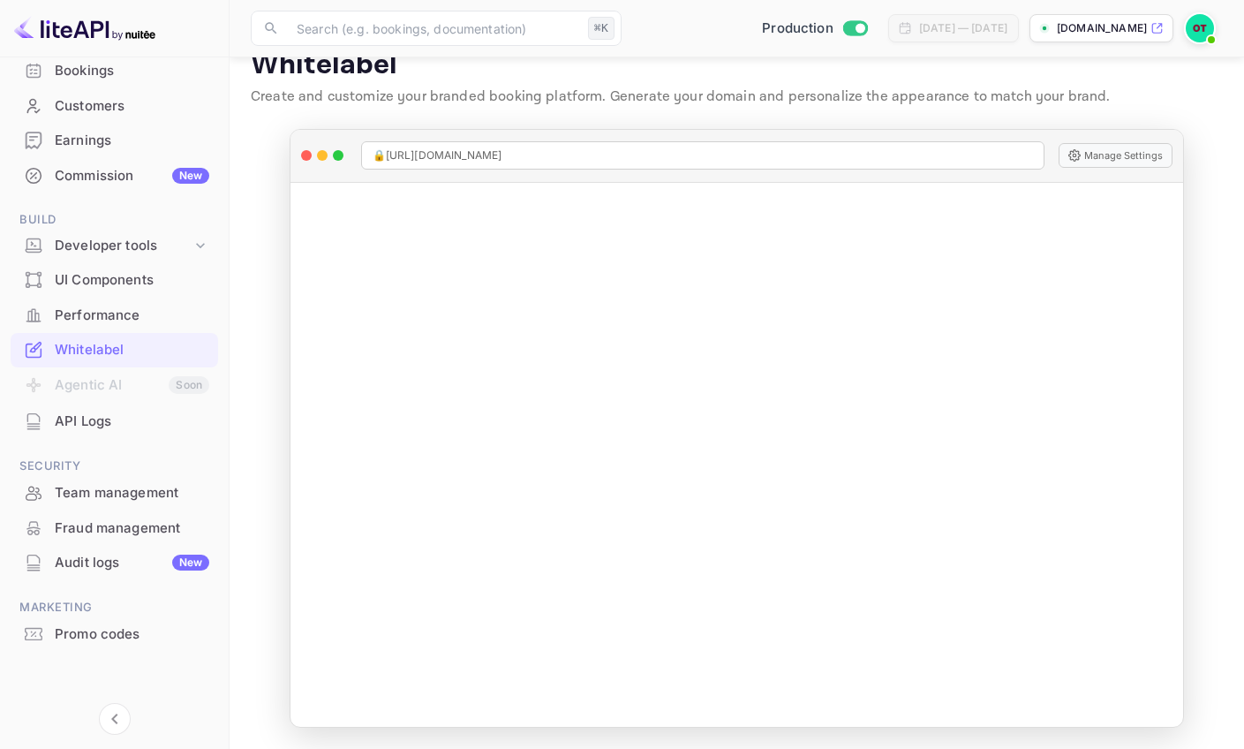
click at [105, 177] on div "Commission New" at bounding box center [132, 176] width 155 height 20
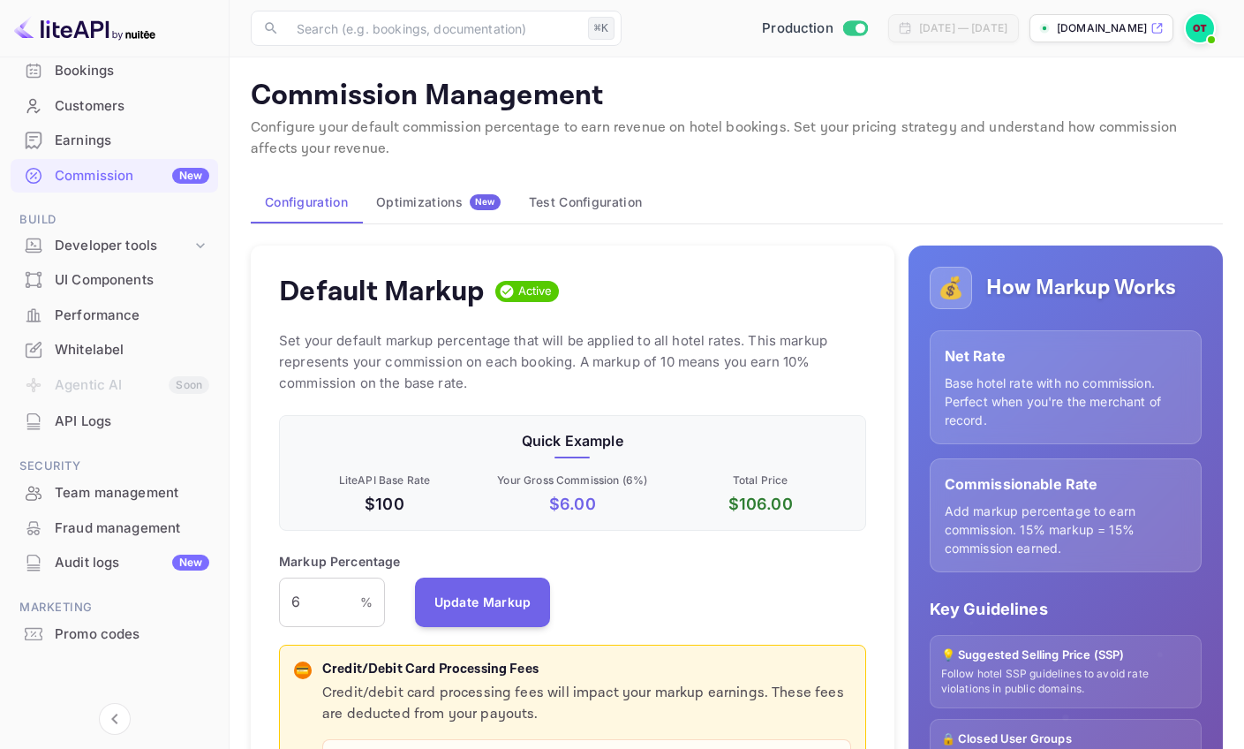
scroll to position [300, 574]
click at [431, 202] on div "Optimizations New" at bounding box center [438, 202] width 125 height 16
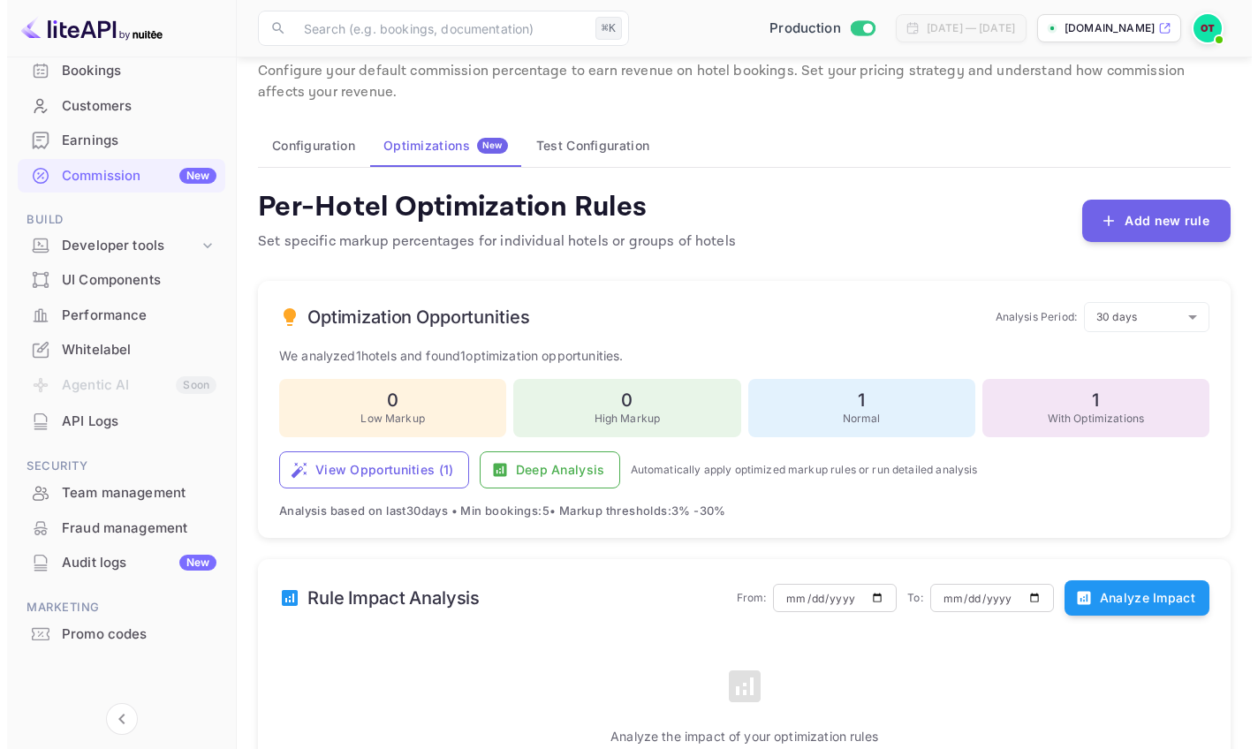
scroll to position [102, 0]
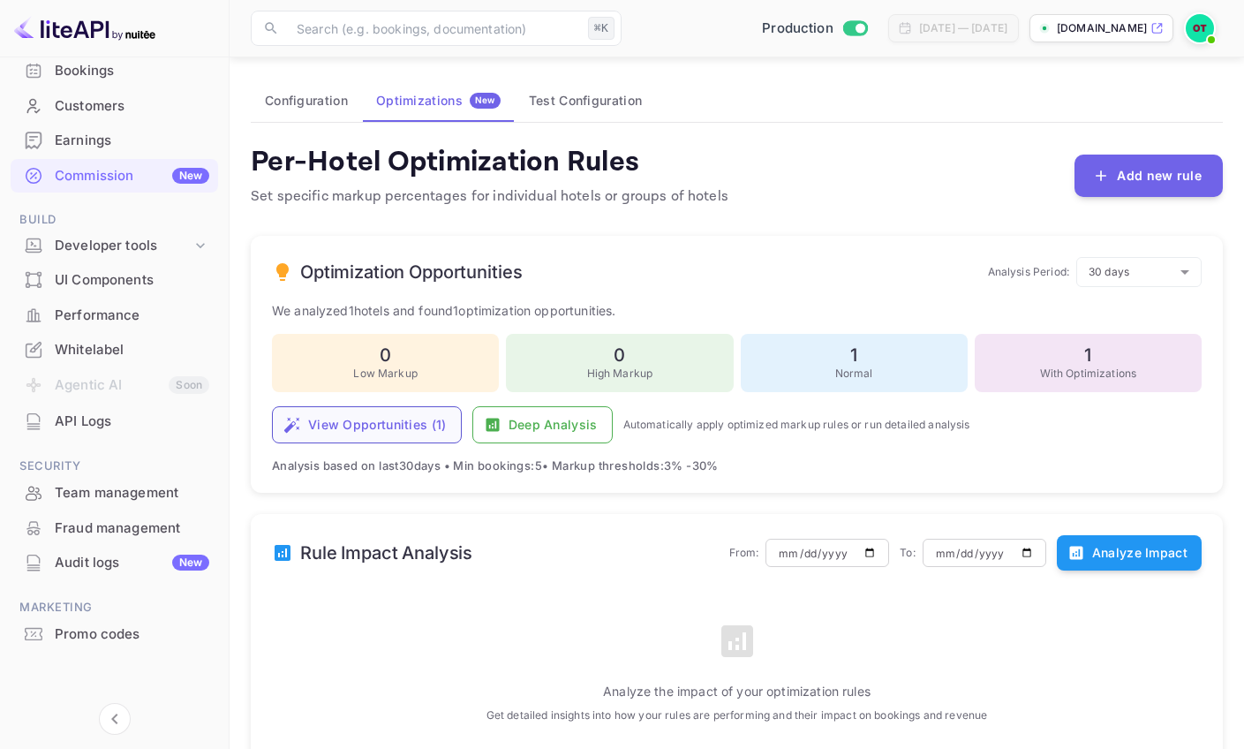
click at [419, 415] on button "View Opportunities ( 1 )" at bounding box center [367, 424] width 190 height 37
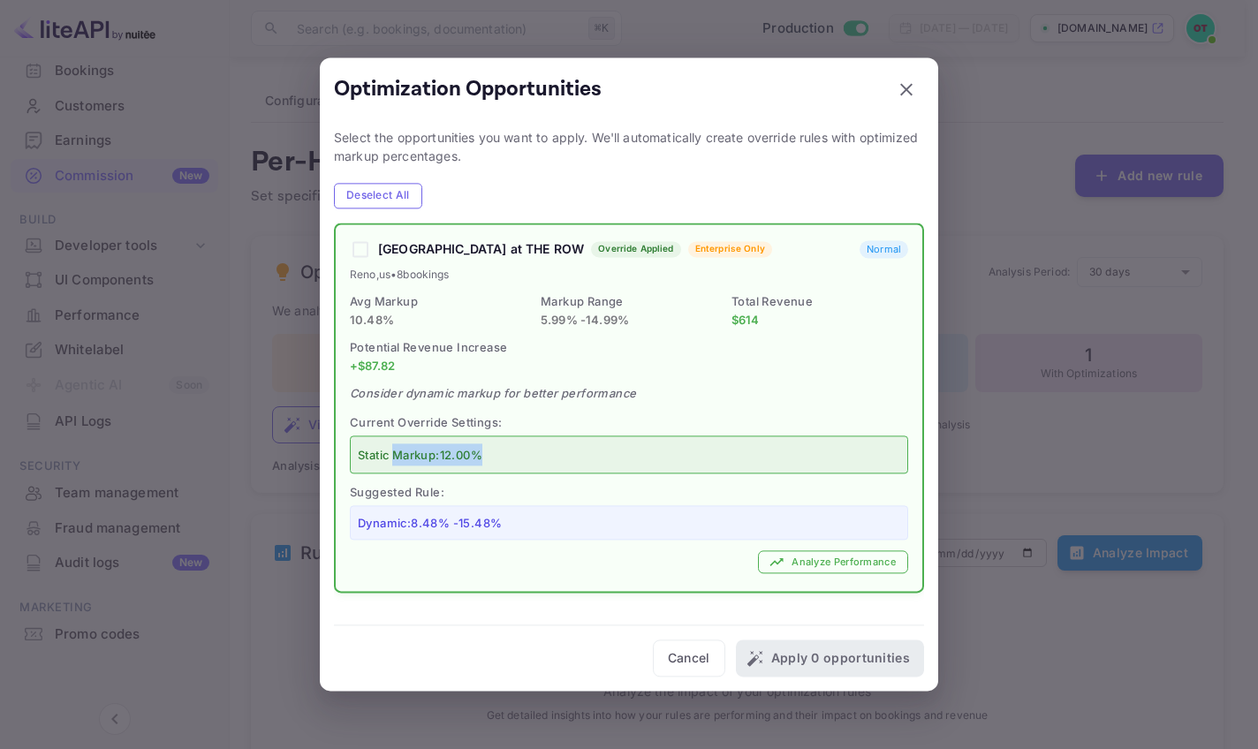
drag, startPoint x: 398, startPoint y: 453, endPoint x: 496, endPoint y: 451, distance: 98.0
click at [496, 451] on div "Static Markup: 12.00 %" at bounding box center [629, 454] width 558 height 38
drag, startPoint x: 406, startPoint y: 523, endPoint x: 502, endPoint y: 519, distance: 96.3
click at [502, 519] on span "Dynamic: 8.48 % - 15.48 %" at bounding box center [430, 523] width 144 height 14
click at [814, 559] on button "Analyze Performance" at bounding box center [833, 562] width 150 height 24
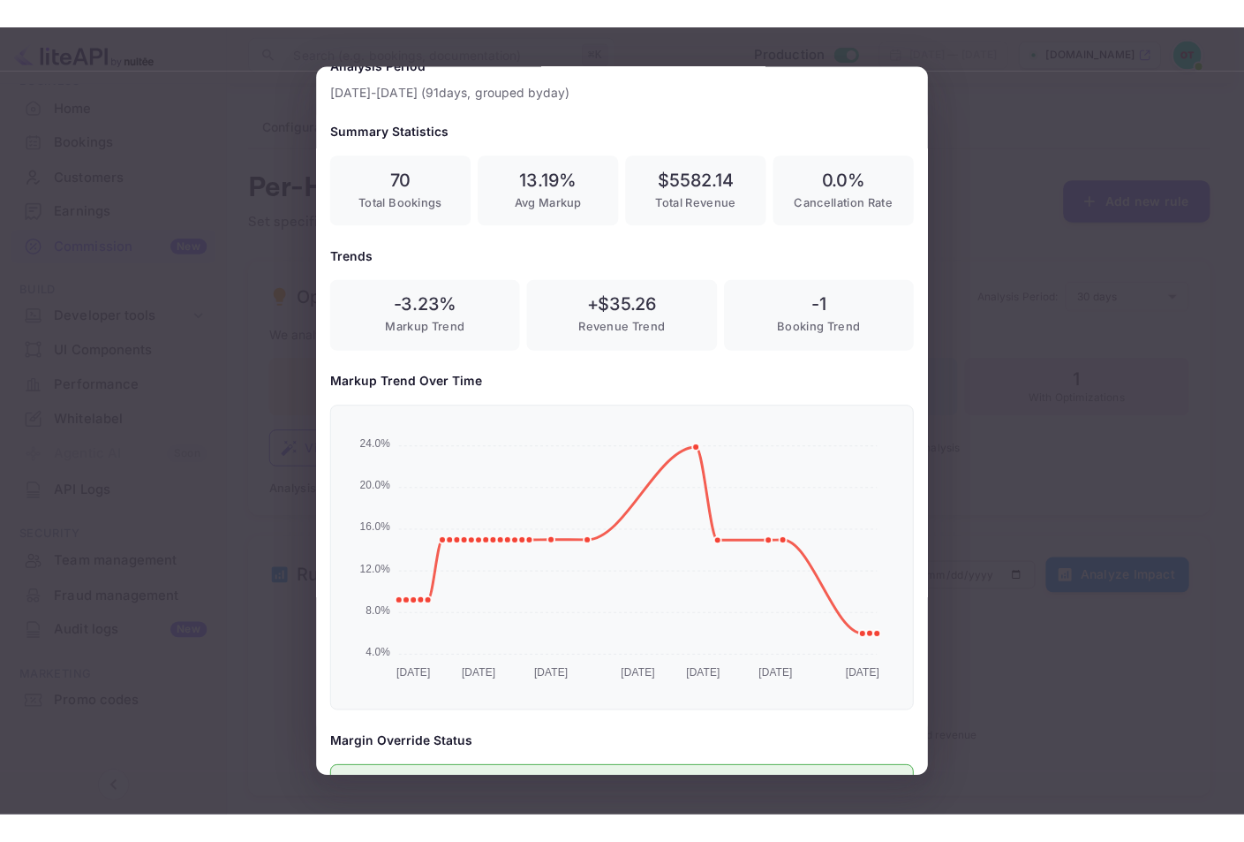
scroll to position [0, 0]
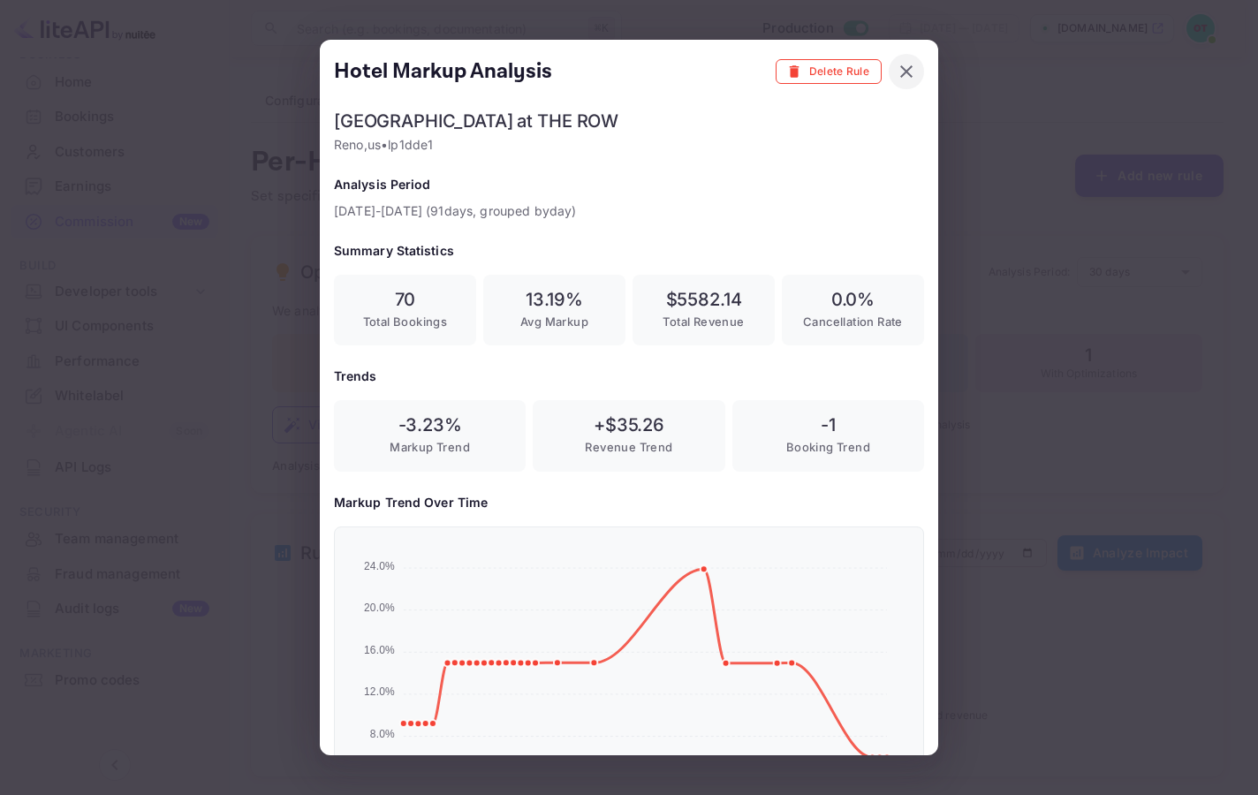
click at [901, 70] on icon "button" at bounding box center [905, 71] width 21 height 21
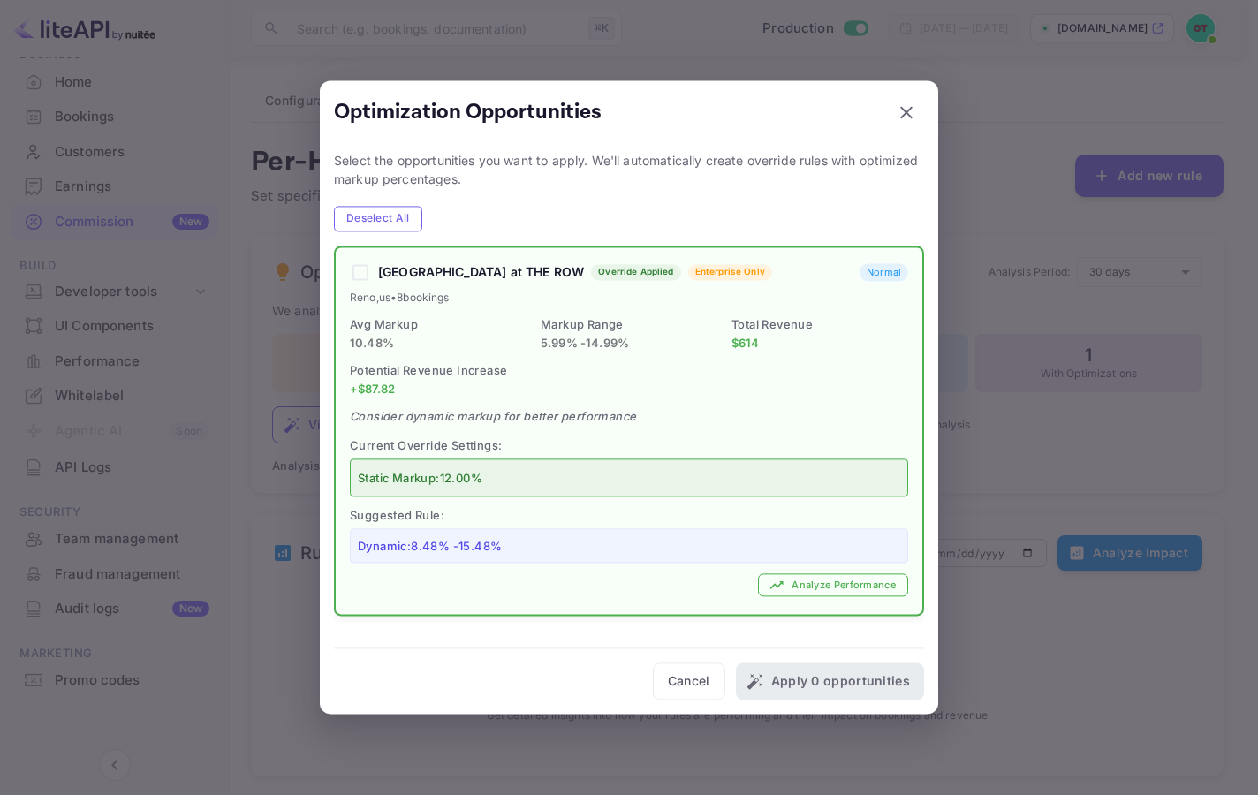
click at [770, 198] on div "Optimization Opportunities Select the opportunities you want to apply. We'll au…" at bounding box center [629, 396] width 618 height 633
click at [1039, 170] on div at bounding box center [629, 397] width 1258 height 795
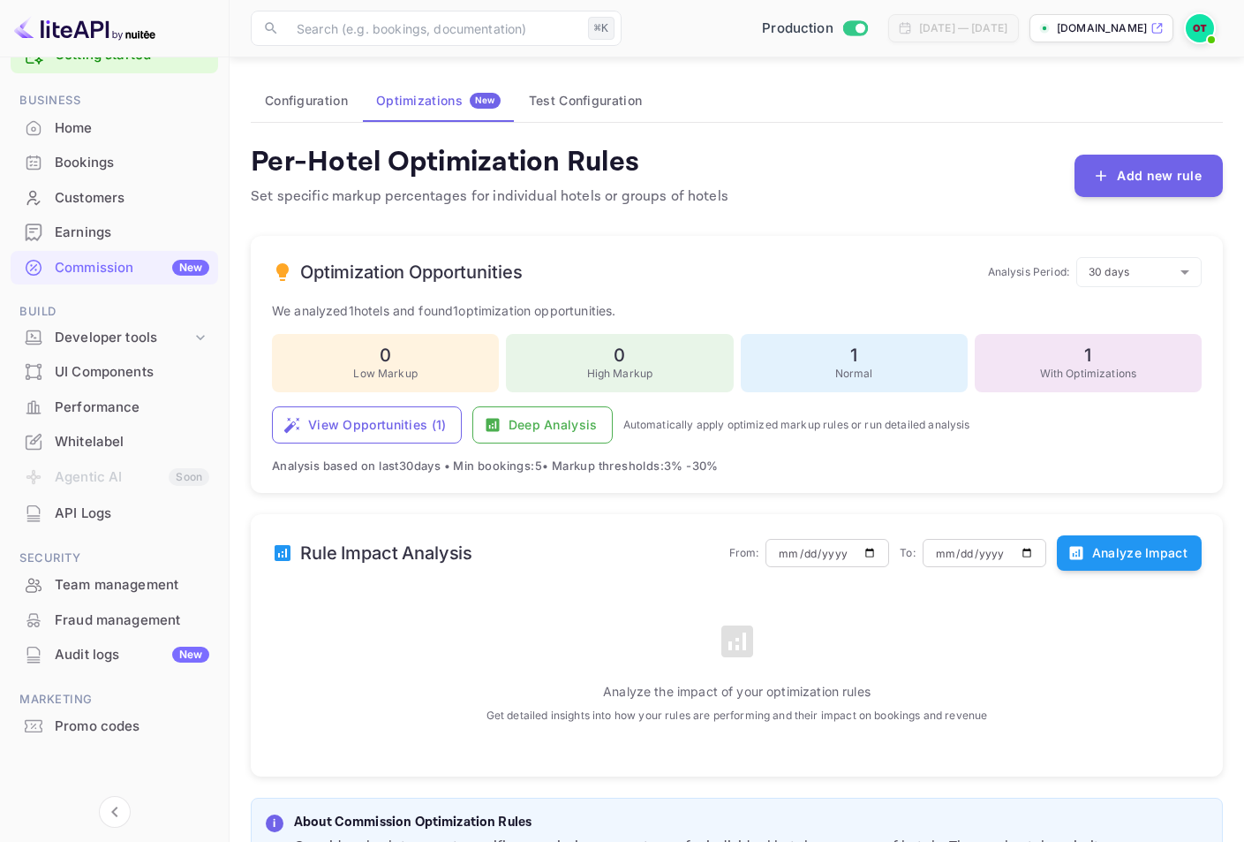
scroll to position [44, 0]
